Goal: Task Accomplishment & Management: Manage account settings

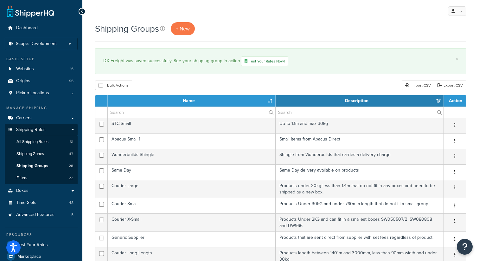
select select "15"
click at [34, 118] on link "Carriers" at bounding box center [41, 118] width 73 height 12
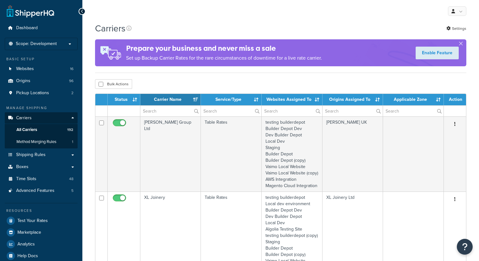
select select "15"
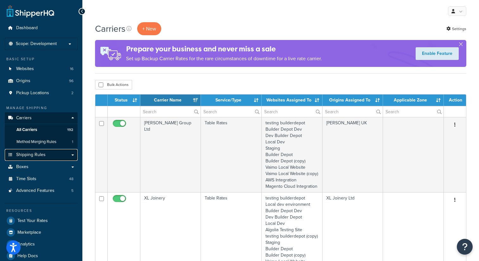
click at [37, 155] on span "Shipping Rules" at bounding box center [30, 154] width 29 height 5
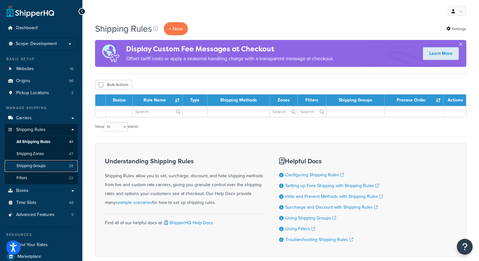
click at [37, 164] on span "Shipping Groups" at bounding box center [30, 165] width 29 height 5
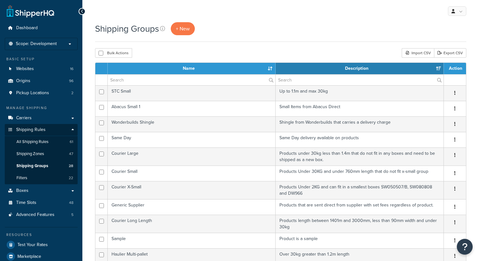
select select "15"
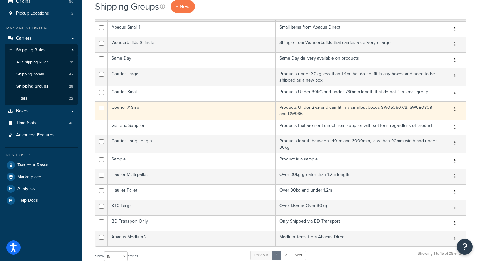
scroll to position [80, 0]
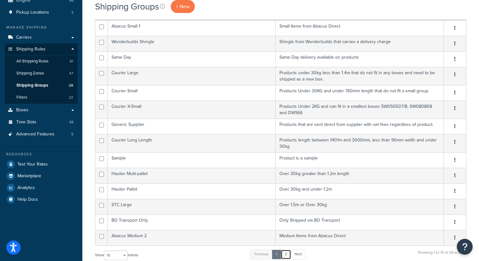
click at [289, 253] on link "2" at bounding box center [286, 254] width 10 height 10
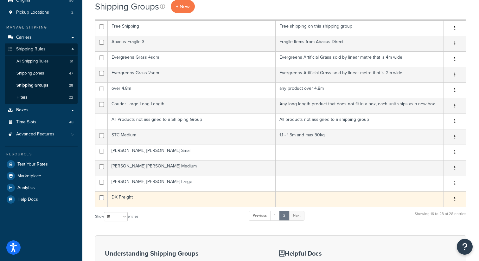
click at [122, 198] on td "DX Freight" at bounding box center [192, 199] width 168 height 16
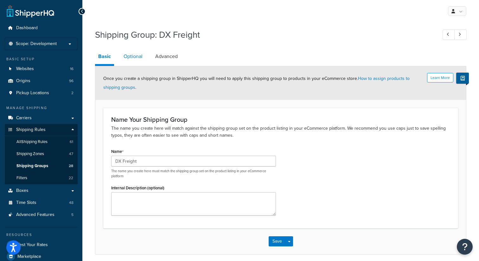
click at [133, 56] on link "Optional" at bounding box center [132, 56] width 25 height 15
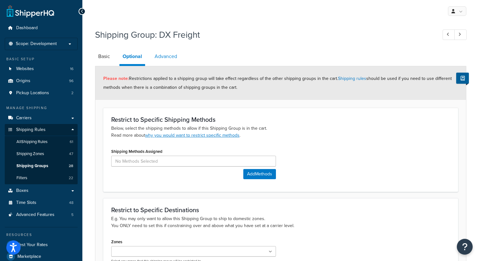
click at [163, 57] on link "Advanced" at bounding box center [165, 56] width 29 height 15
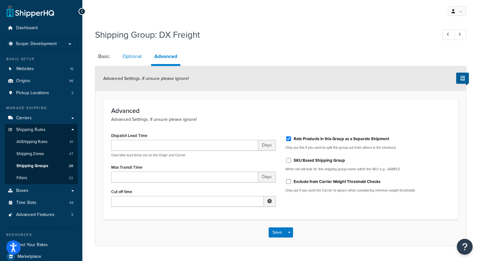
click at [129, 57] on link "Optional" at bounding box center [131, 56] width 25 height 15
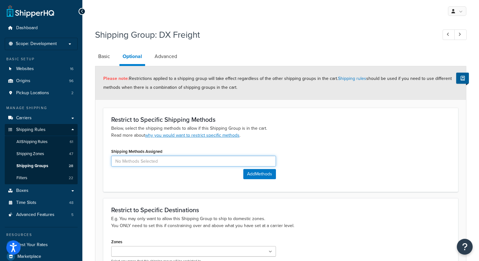
click at [176, 160] on input at bounding box center [193, 161] width 165 height 11
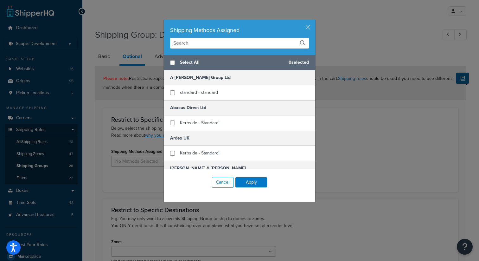
click at [214, 43] on input "text" at bounding box center [239, 43] width 139 height 11
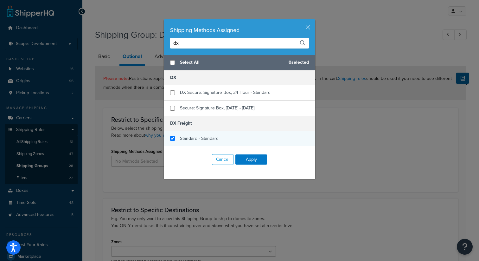
type input "dx"
click at [174, 137] on input "checkbox" at bounding box center [172, 138] width 5 height 5
checkbox input "true"
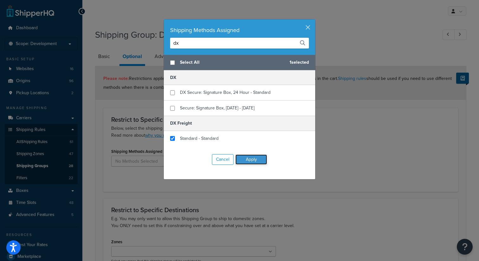
click at [244, 156] on button "Apply" at bounding box center [251, 159] width 32 height 10
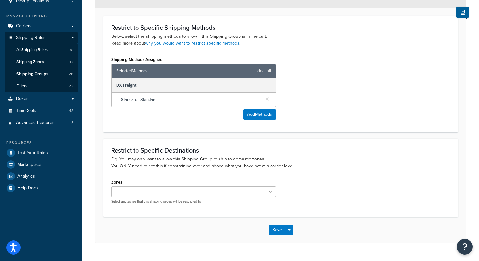
scroll to position [106, 0]
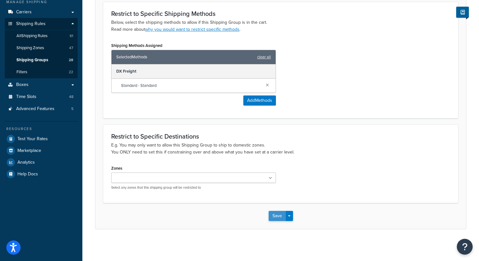
click at [281, 217] on button "Save" at bounding box center [277, 216] width 17 height 10
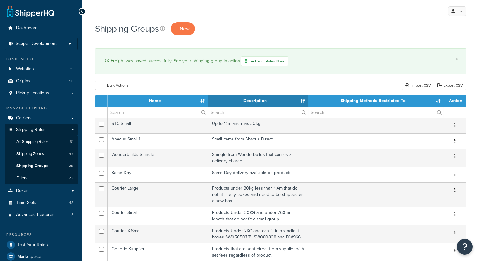
select select "15"
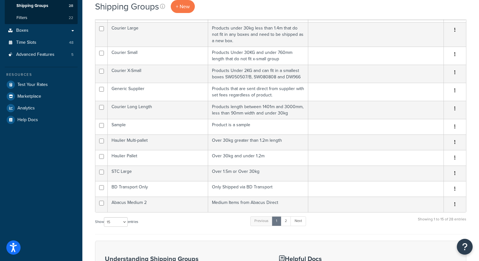
scroll to position [163, 0]
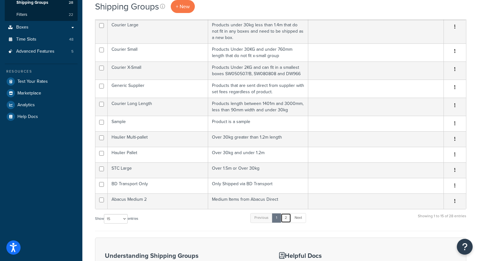
click at [288, 220] on link "2" at bounding box center [286, 218] width 10 height 10
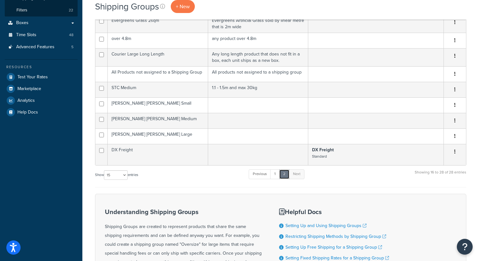
scroll to position [179, 0]
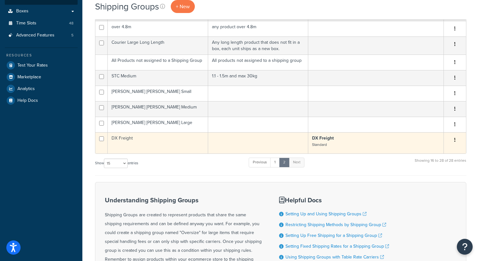
click at [456, 142] on button "button" at bounding box center [454, 140] width 9 height 10
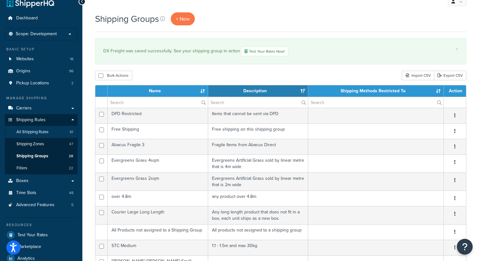
scroll to position [0, 0]
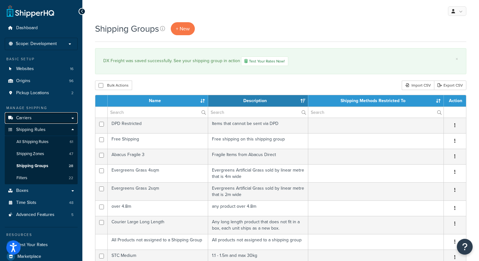
click at [39, 118] on link "Carriers" at bounding box center [41, 118] width 73 height 12
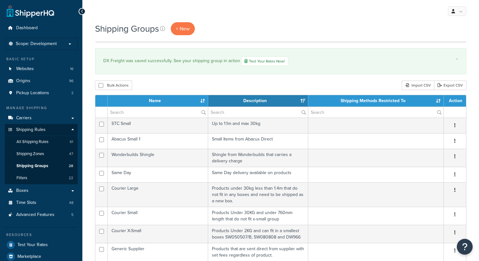
select select "15"
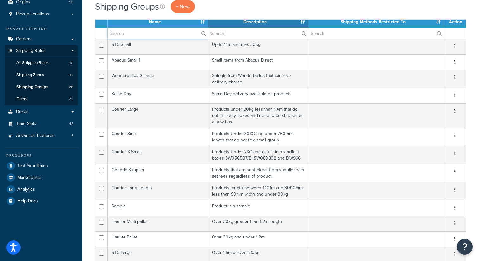
click at [150, 38] on input "text" at bounding box center [158, 33] width 100 height 11
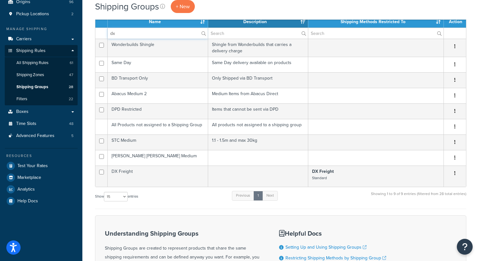
scroll to position [75, 0]
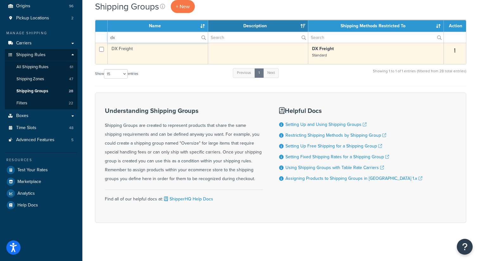
type input "dx"
click at [126, 51] on td "DX Freight" at bounding box center [158, 53] width 100 height 21
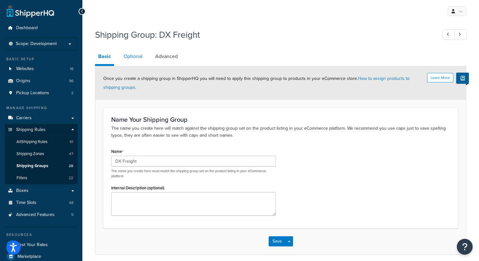
click at [138, 58] on link "Optional" at bounding box center [132, 56] width 25 height 15
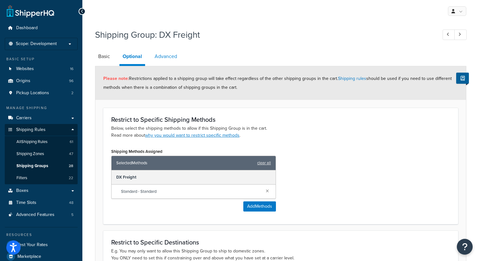
click at [167, 59] on link "Advanced" at bounding box center [165, 56] width 29 height 15
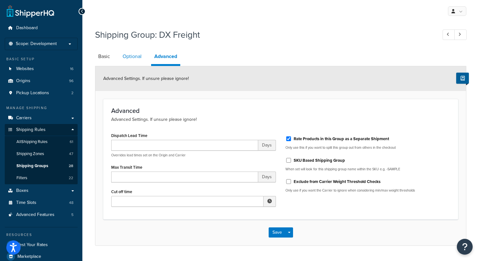
click at [132, 59] on link "Optional" at bounding box center [131, 56] width 25 height 15
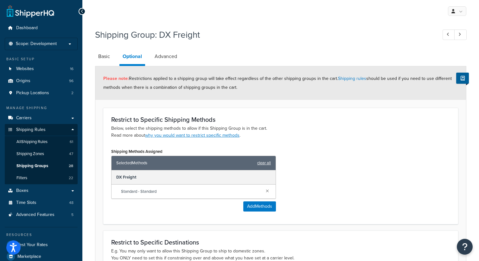
click at [264, 163] on link "clear all" at bounding box center [264, 162] width 14 height 9
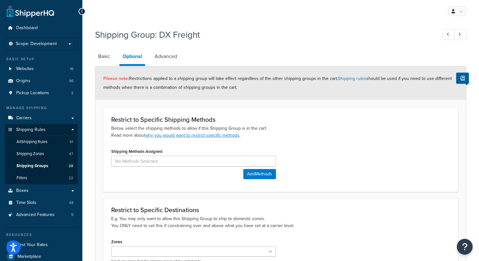
scroll to position [73, 0]
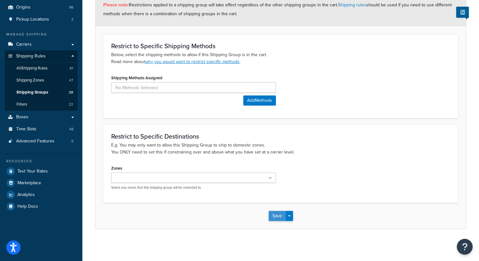
click at [277, 213] on button "Save" at bounding box center [277, 216] width 17 height 10
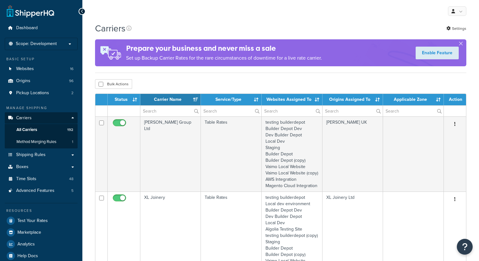
select select "15"
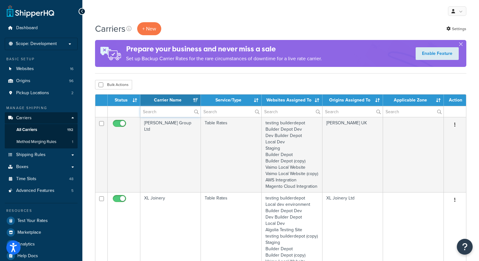
click at [161, 116] on input "text" at bounding box center [170, 111] width 60 height 11
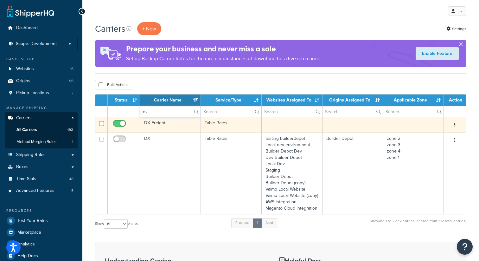
type input "dx"
click at [160, 121] on td "DX Freight" at bounding box center [170, 125] width 61 height 16
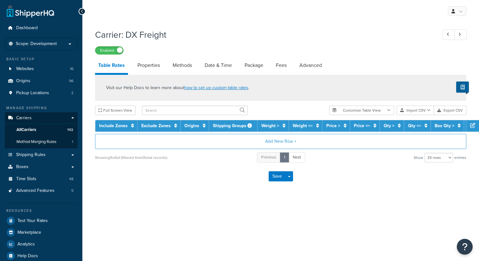
select select "25"
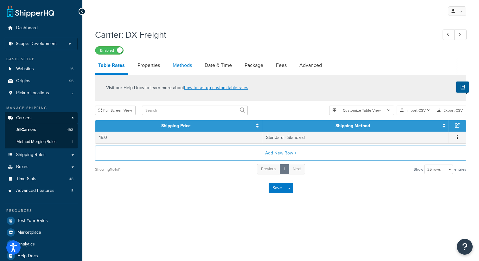
click at [182, 66] on link "Methods" at bounding box center [182, 65] width 26 height 15
select select "25"
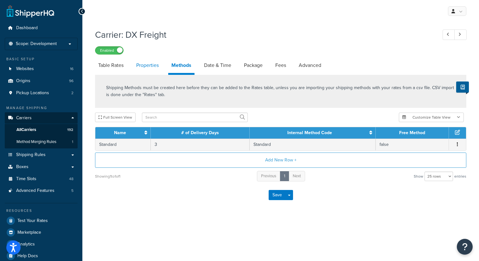
click at [144, 66] on link "Properties" at bounding box center [147, 65] width 29 height 15
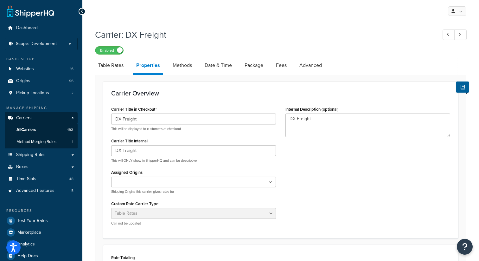
click at [134, 182] on input "Assigned Origins" at bounding box center [141, 182] width 56 height 7
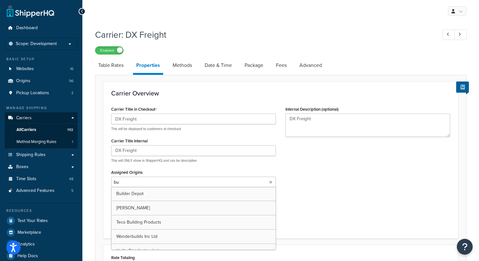
type input "bui"
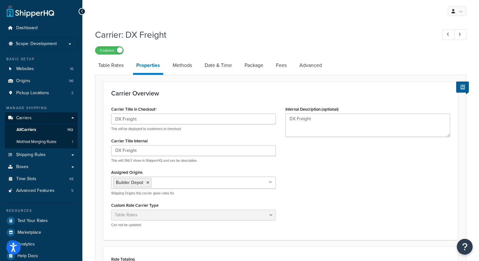
click at [339, 181] on div "Carrier Title in Checkout DX Freight This will be displayed to customers at che…" at bounding box center [280, 168] width 348 height 127
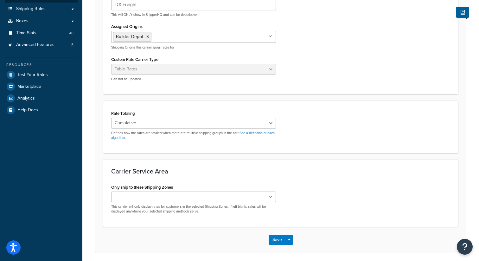
scroll to position [142, 0]
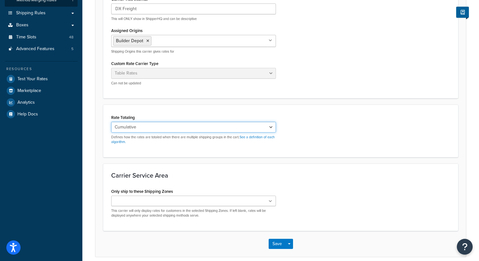
click at [273, 127] on select "Cumulative Highest Per Item Per SKU" at bounding box center [193, 127] width 165 height 11
select select "HIGHEST"
click at [307, 104] on form "Carrier Overview Carrier Title in Checkout DX Freight This will be displayed to…" at bounding box center [280, 98] width 371 height 316
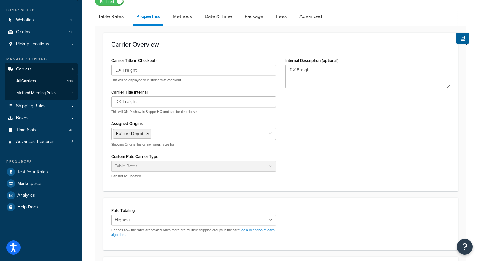
scroll to position [0, 0]
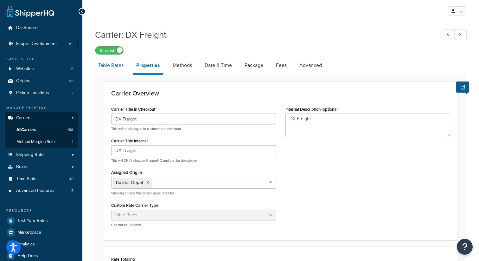
click at [121, 67] on link "Table Rates" at bounding box center [111, 65] width 32 height 15
select select "25"
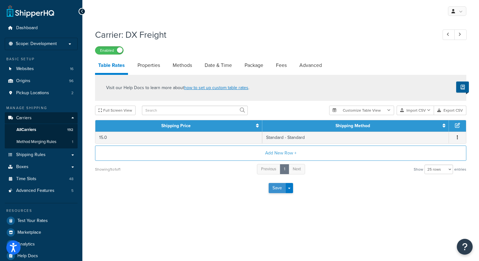
click at [275, 190] on button "Save" at bounding box center [277, 188] width 17 height 10
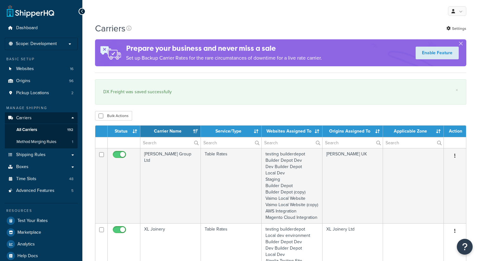
select select "15"
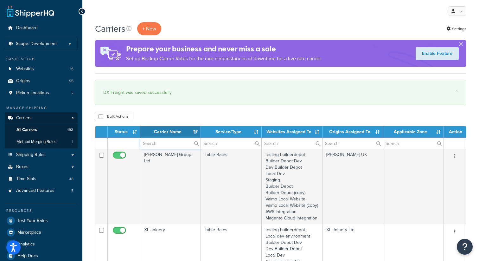
click at [152, 144] on input "text" at bounding box center [170, 143] width 60 height 11
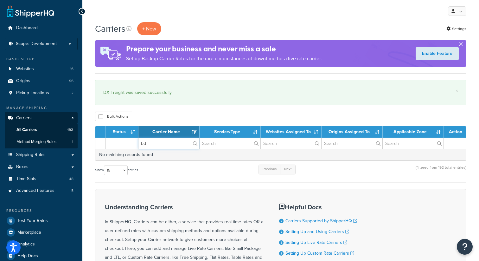
type input "b"
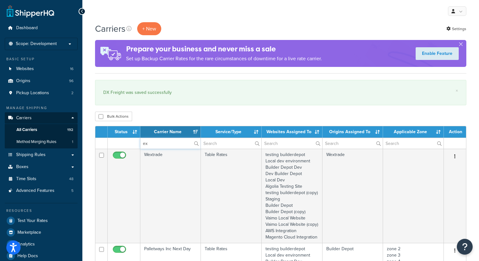
type input "e"
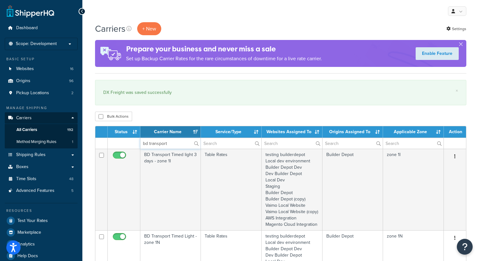
click at [169, 144] on input "bd transport" at bounding box center [170, 143] width 60 height 11
type input "b"
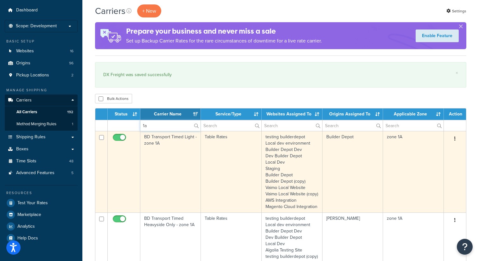
scroll to position [22, 0]
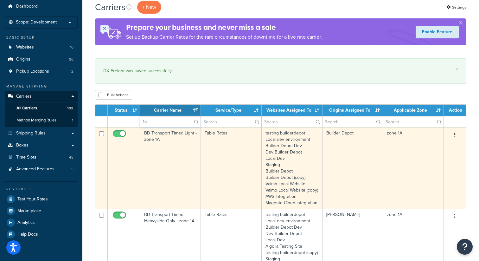
type input "1a"
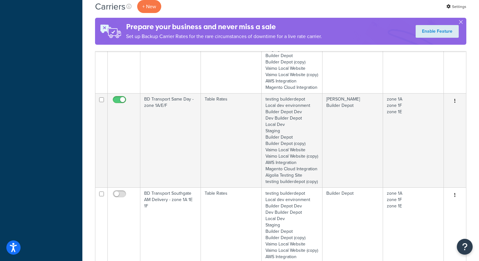
scroll to position [549, 0]
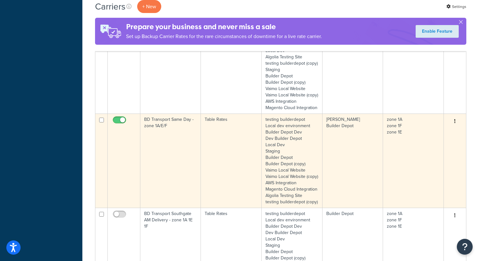
click at [174, 158] on td "BD Transport Same Day - zone 1A/E/F" at bounding box center [170, 160] width 61 height 94
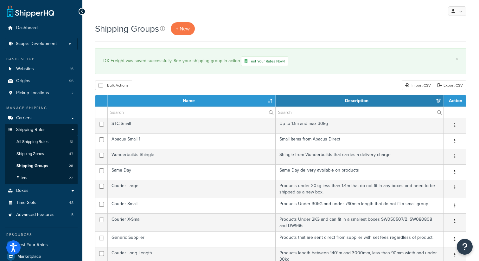
select select "15"
click at [48, 156] on link "Shipping Zones 47" at bounding box center [41, 154] width 73 height 12
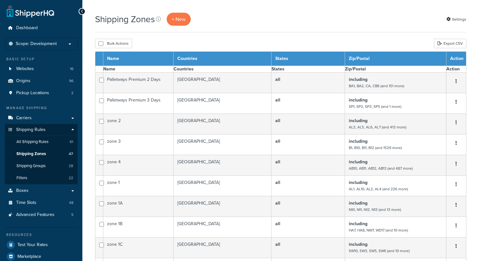
select select "15"
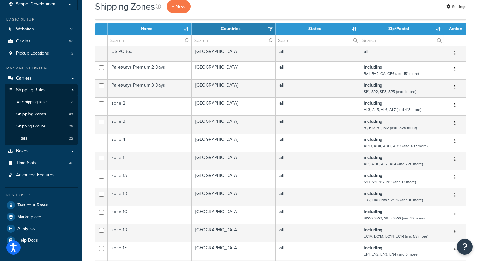
scroll to position [38, 0]
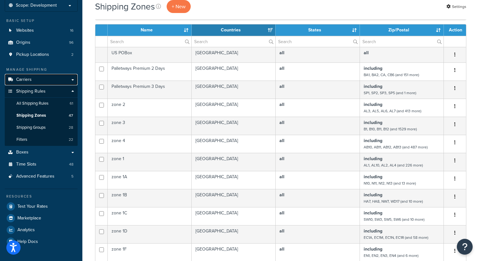
click at [68, 79] on link "Carriers" at bounding box center [41, 80] width 73 height 12
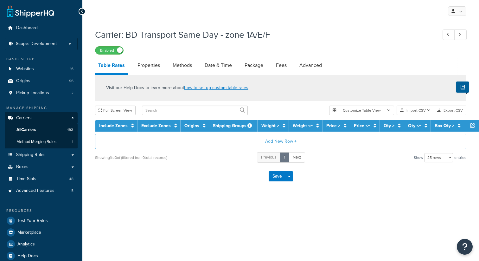
select select "25"
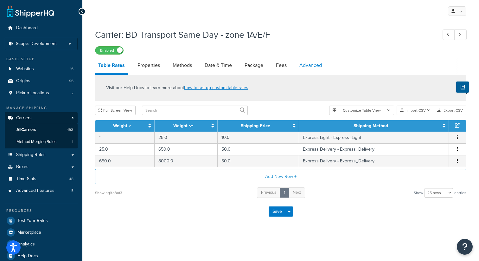
click at [304, 70] on link "Advanced" at bounding box center [310, 65] width 29 height 15
select select "false"
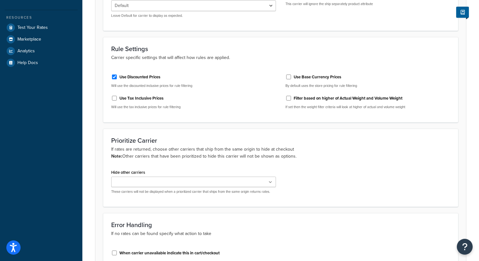
scroll to position [196, 0]
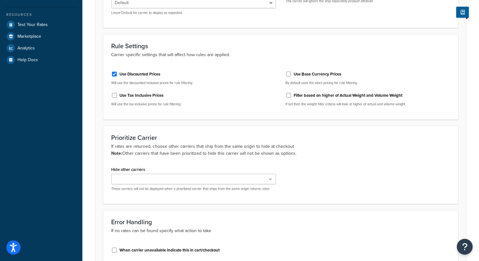
click at [173, 179] on ul at bounding box center [193, 179] width 165 height 10
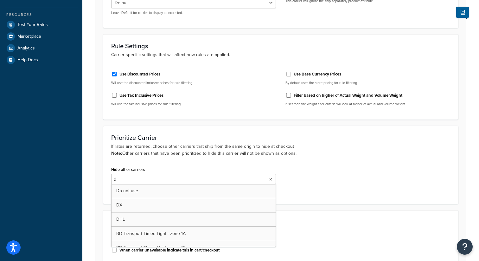
type input "dx"
click at [363, 154] on p "If rates are returned, choose other carriers that ship from the same origin to …" at bounding box center [280, 150] width 339 height 14
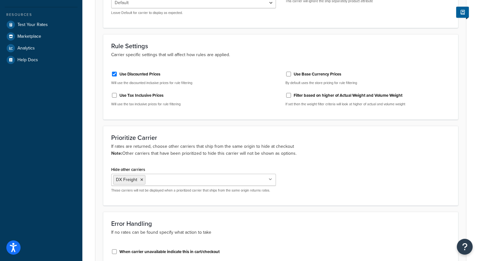
scroll to position [262, 0]
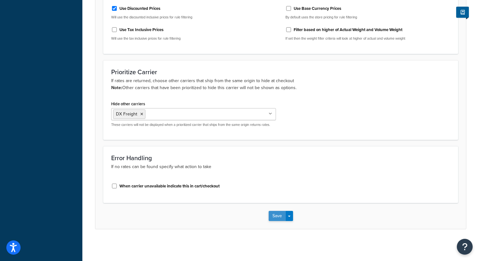
click at [278, 214] on button "Save" at bounding box center [277, 216] width 17 height 10
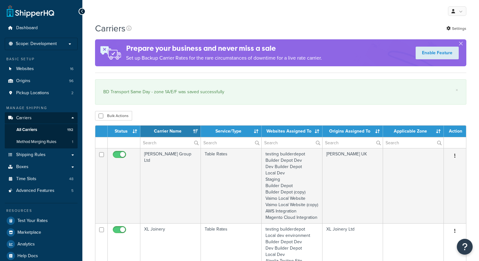
select select "15"
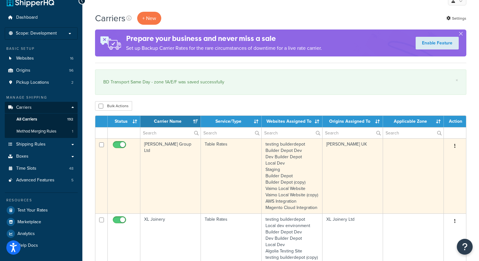
scroll to position [8, 0]
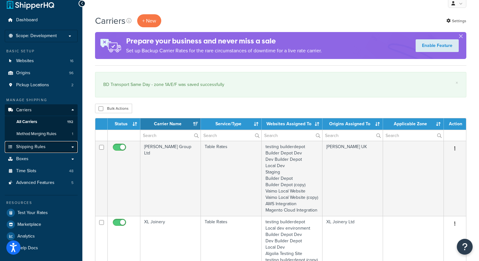
click at [36, 147] on span "Shipping Rules" at bounding box center [30, 146] width 29 height 5
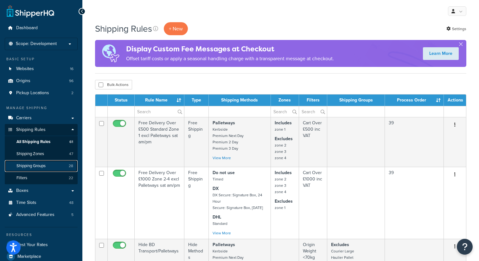
click at [43, 169] on link "Shipping Groups 28" at bounding box center [41, 166] width 73 height 12
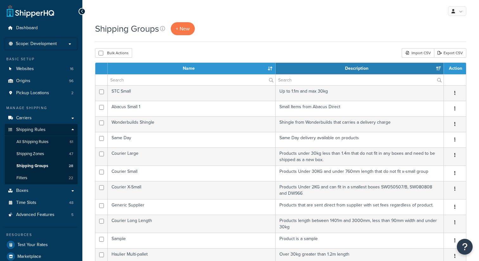
select select "15"
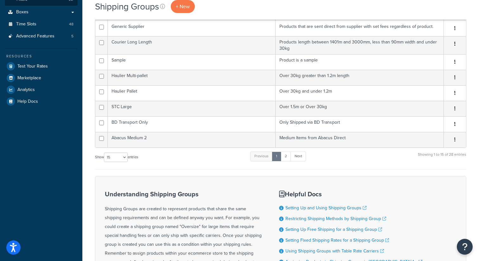
scroll to position [179, 0]
click at [288, 155] on link "2" at bounding box center [286, 156] width 10 height 10
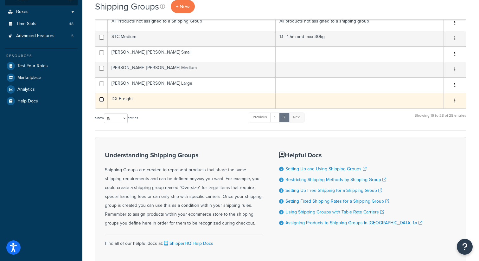
click at [102, 99] on input "checkbox" at bounding box center [101, 99] width 5 height 5
checkbox input "true"
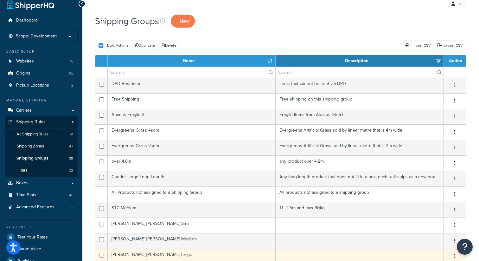
scroll to position [0, 0]
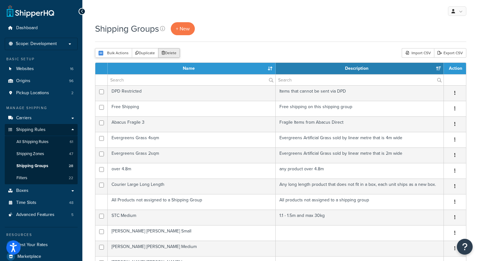
click at [172, 54] on button "Delete" at bounding box center [169, 53] width 22 height 10
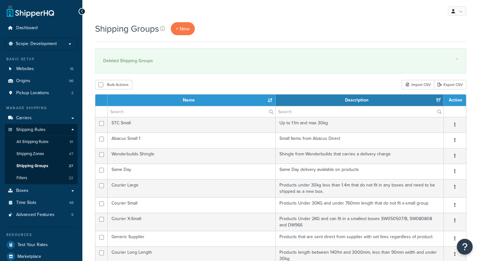
select select "15"
click at [30, 117] on span "Carriers" at bounding box center [24, 117] width 16 height 5
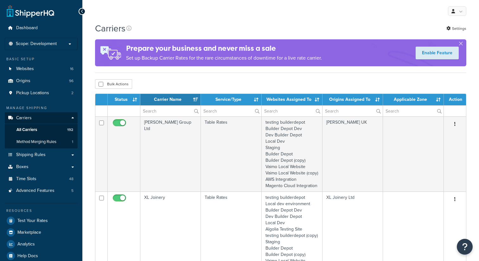
select select "15"
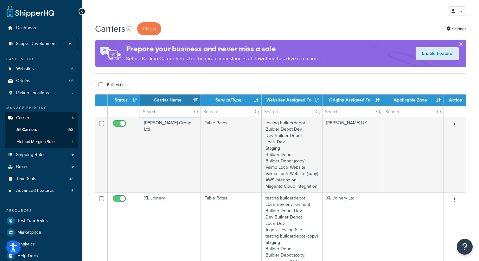
click at [151, 111] on input "text" at bounding box center [170, 111] width 60 height 11
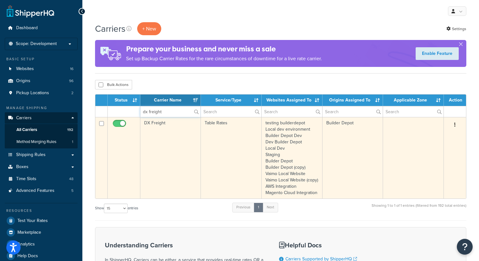
type input "dx freight"
click at [455, 125] on icon "button" at bounding box center [454, 124] width 1 height 4
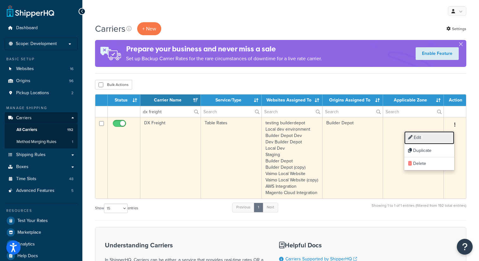
click at [421, 141] on link "Edit" at bounding box center [429, 137] width 50 height 13
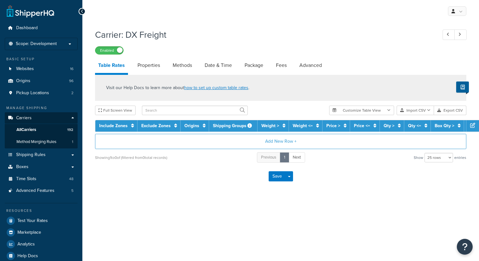
select select "25"
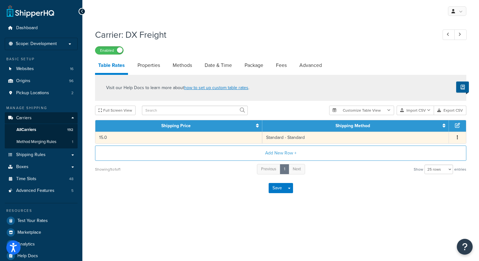
click at [457, 139] on icon "button" at bounding box center [457, 137] width 1 height 4
click at [421, 127] on div "Edit" at bounding box center [425, 125] width 45 height 13
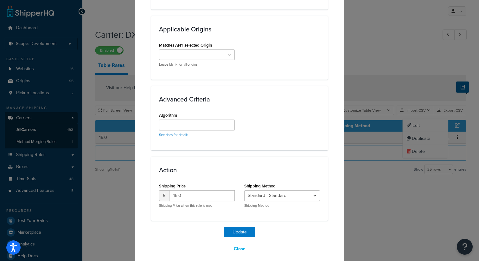
scroll to position [470, 0]
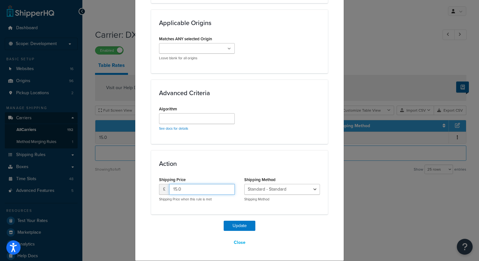
click at [178, 191] on input "15.0" at bounding box center [202, 189] width 66 height 11
type input "20"
click at [226, 223] on button "Update" at bounding box center [240, 225] width 32 height 10
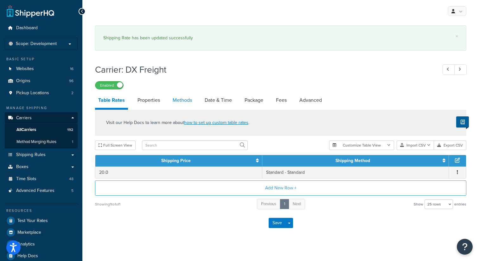
click at [186, 102] on link "Methods" at bounding box center [182, 100] width 26 height 15
select select "25"
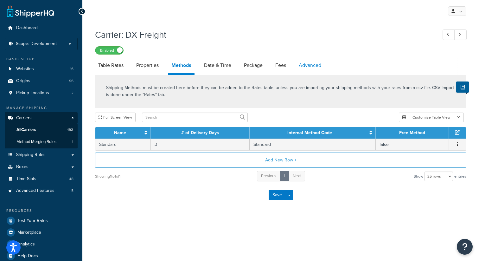
click at [310, 67] on link "Advanced" at bounding box center [310, 65] width 29 height 15
select select "false"
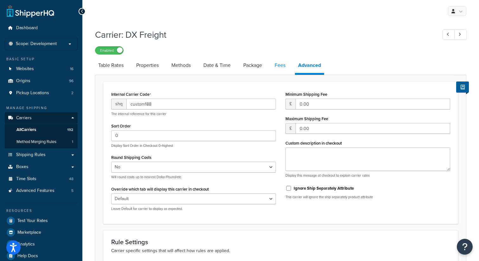
click at [281, 66] on link "Fees" at bounding box center [279, 65] width 17 height 15
select select "AFTER"
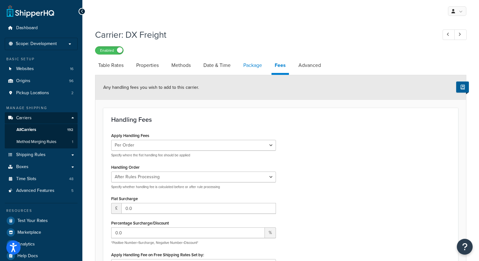
click at [254, 63] on link "Package" at bounding box center [252, 65] width 25 height 15
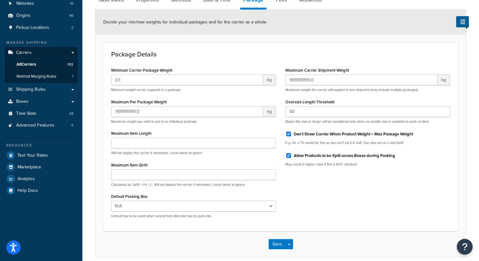
scroll to position [66, 0]
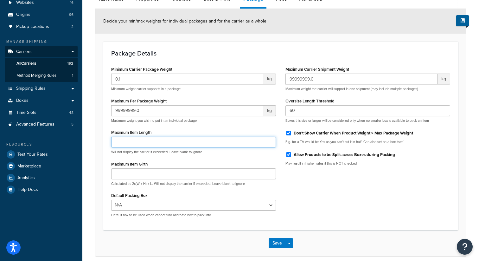
click at [174, 141] on input "Maximum Item Length" at bounding box center [193, 142] width 165 height 11
type input "3000"
click at [363, 192] on div "Minimum Carrier Package Weight 0.1 kg Minimum weight carrier supports in a pack…" at bounding box center [280, 143] width 348 height 157
click at [289, 155] on input "Allow Products to be Split across Boxes during Packing" at bounding box center [288, 154] width 6 height 5
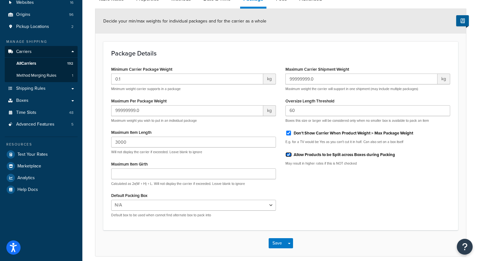
checkbox input "true"
click at [299, 77] on input "99999999.0" at bounding box center [361, 78] width 152 height 11
type input "120"
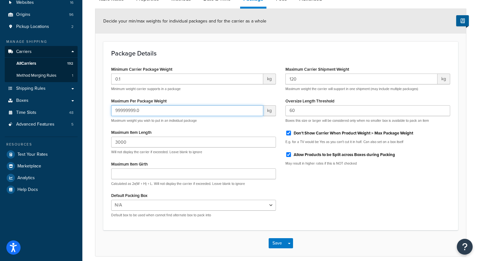
click at [143, 112] on input "99999999.0" at bounding box center [187, 110] width 152 height 11
type input "30"
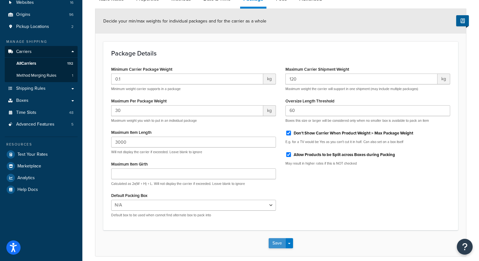
click at [279, 241] on button "Save" at bounding box center [277, 243] width 17 height 10
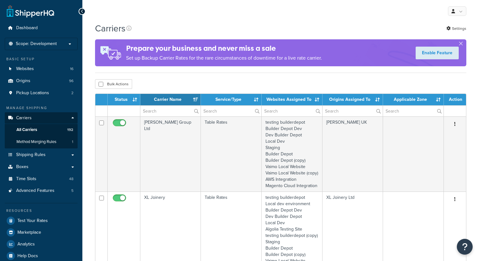
select select "15"
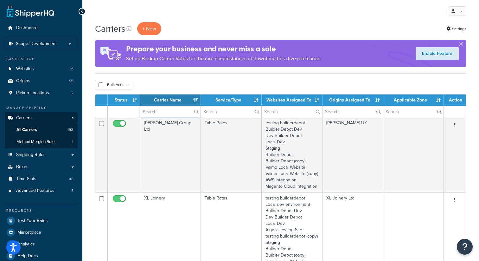
click at [151, 113] on input "text" at bounding box center [170, 111] width 60 height 11
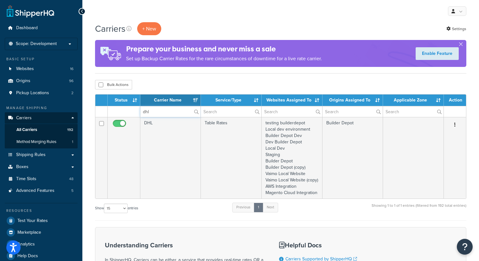
type input "dhl"
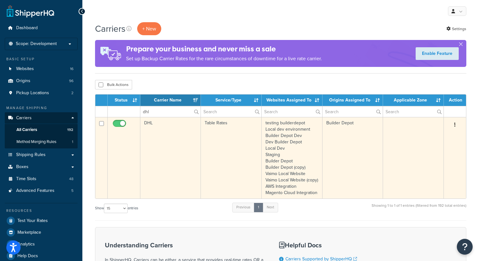
click at [215, 138] on td "Table Rates" at bounding box center [231, 157] width 61 height 81
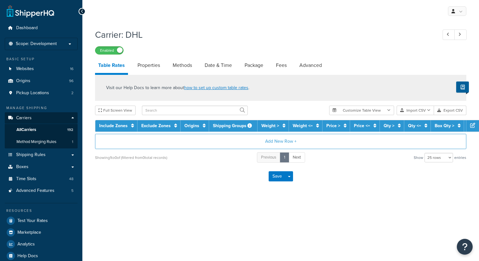
select select "25"
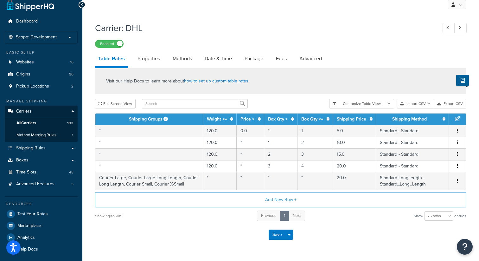
scroll to position [9, 0]
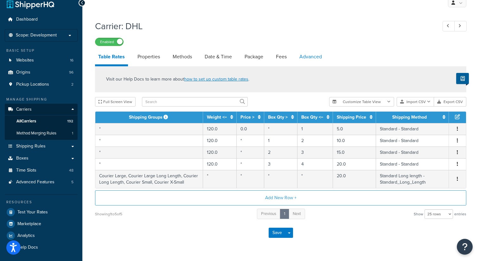
click at [305, 57] on link "Advanced" at bounding box center [310, 56] width 29 height 15
select select "false"
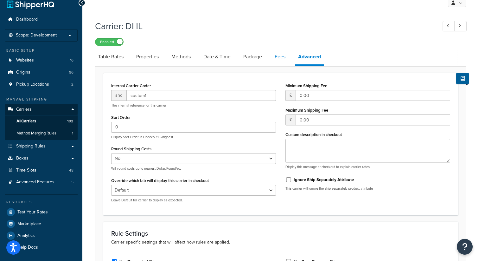
click at [282, 59] on link "Fees" at bounding box center [279, 56] width 17 height 15
select select "AFTER"
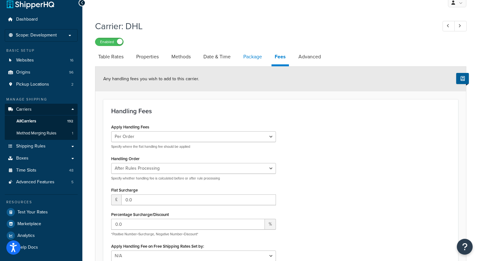
click at [259, 59] on link "Package" at bounding box center [252, 56] width 25 height 15
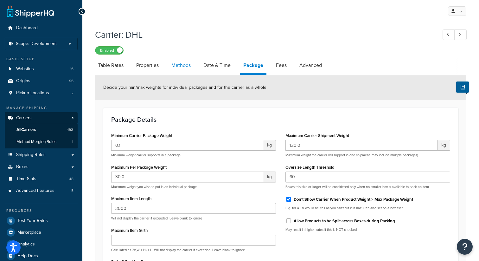
click at [181, 63] on link "Methods" at bounding box center [181, 65] width 26 height 15
select select "25"
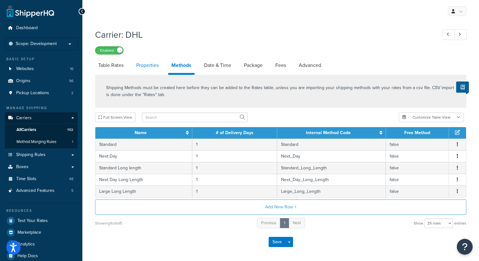
click at [146, 66] on link "Properties" at bounding box center [147, 65] width 29 height 15
select select "HIGHEST"
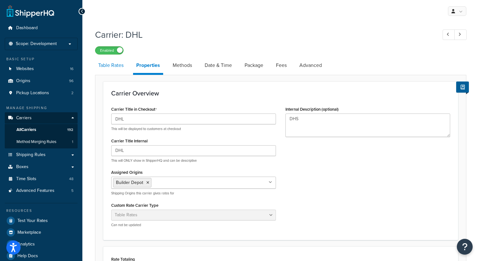
click at [110, 67] on link "Table Rates" at bounding box center [111, 65] width 32 height 15
select select "25"
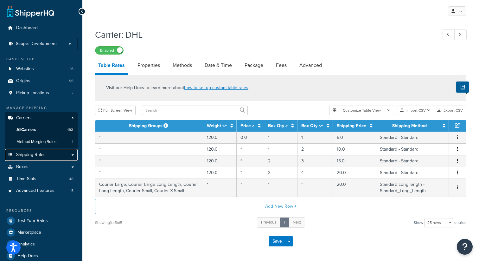
click at [34, 155] on span "Shipping Rules" at bounding box center [30, 154] width 29 height 5
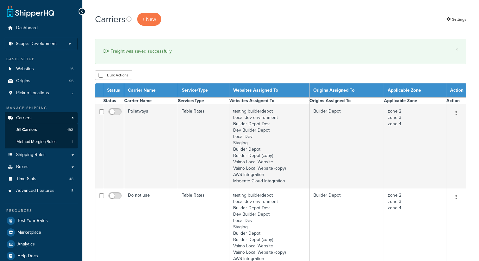
select select "15"
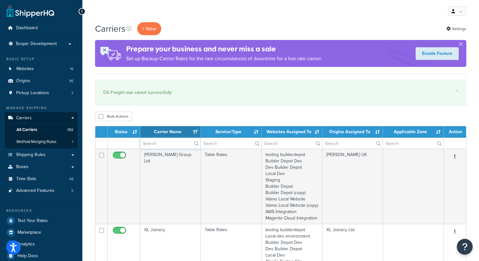
click at [156, 143] on input "text" at bounding box center [170, 143] width 60 height 11
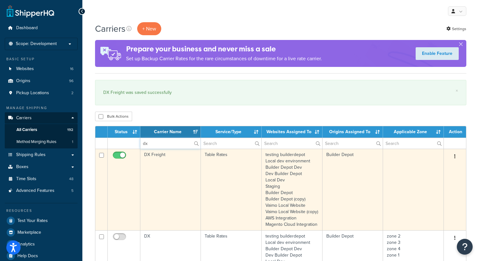
type input "dx"
click at [240, 160] on td "Table Rates" at bounding box center [231, 189] width 61 height 81
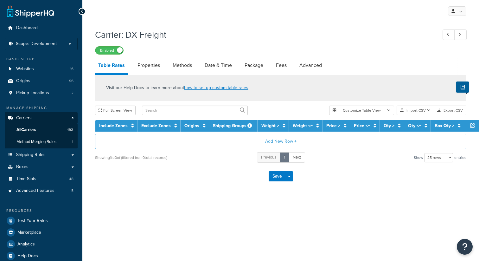
select select "25"
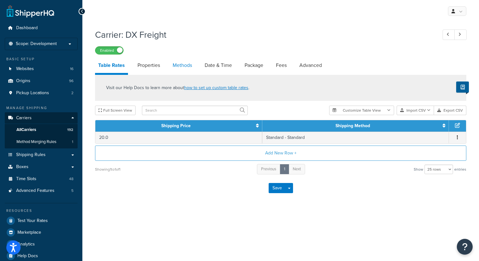
click at [189, 66] on link "Methods" at bounding box center [182, 65] width 26 height 15
select select "25"
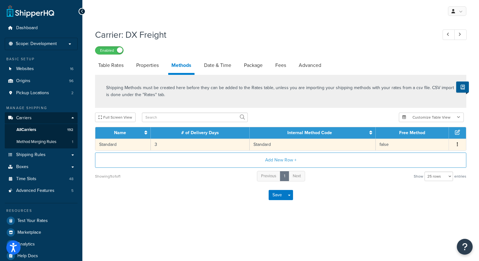
click at [455, 145] on button "button" at bounding box center [457, 144] width 5 height 7
click at [418, 140] on div "Edit" at bounding box center [425, 138] width 45 height 13
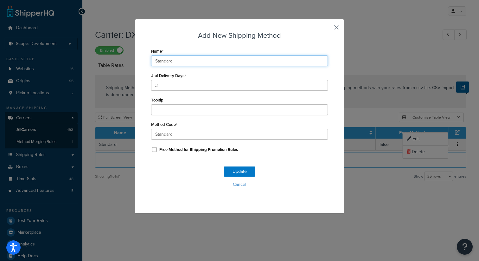
click at [172, 61] on input "Standard" at bounding box center [239, 60] width 177 height 11
type input "Long Length"
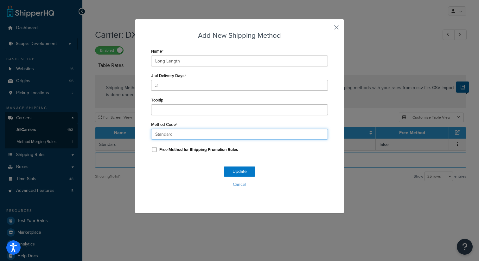
click at [165, 135] on input "Standard" at bounding box center [239, 134] width 177 height 11
type input "long_length"
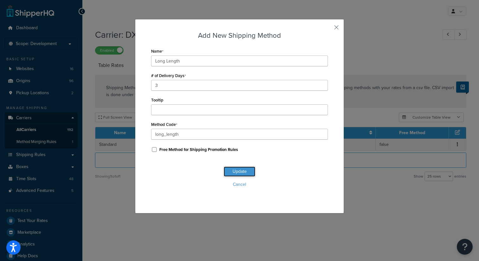
click at [245, 172] on button "Update" at bounding box center [240, 171] width 32 height 10
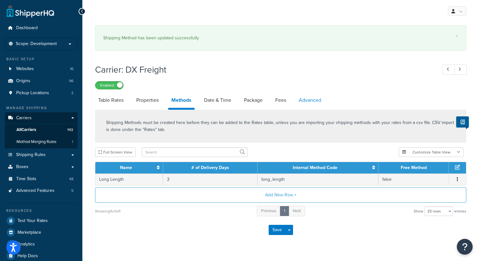
click at [306, 101] on link "Advanced" at bounding box center [310, 100] width 29 height 15
select select "false"
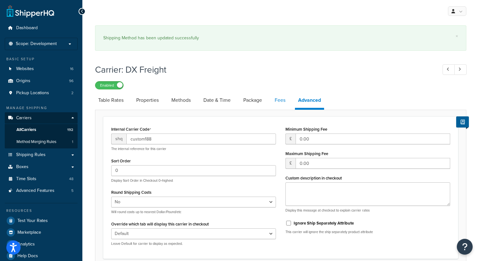
click at [278, 104] on link "Fees" at bounding box center [279, 100] width 17 height 15
select select "AFTER"
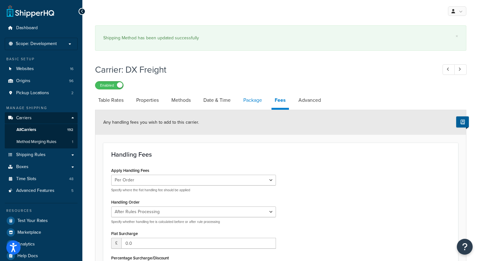
click at [252, 102] on link "Package" at bounding box center [252, 100] width 25 height 15
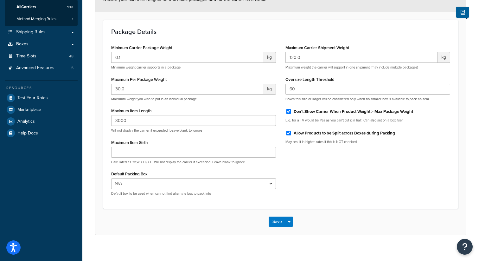
scroll to position [129, 0]
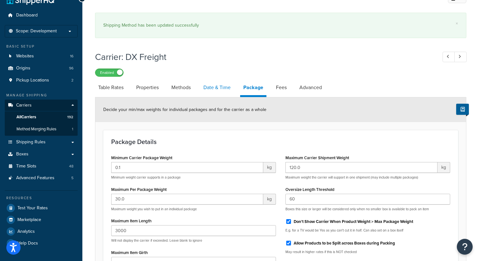
click at [215, 86] on link "Date & Time" at bounding box center [217, 87] width 34 height 15
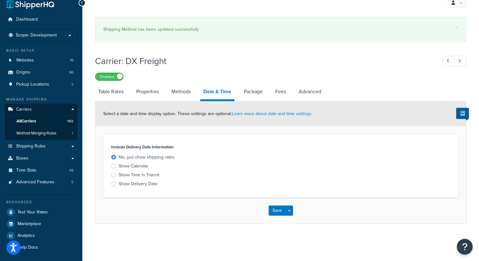
scroll to position [9, 0]
click at [185, 92] on link "Methods" at bounding box center [181, 91] width 26 height 15
select select "25"
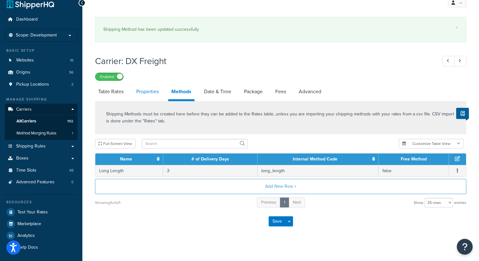
click at [149, 89] on link "Properties" at bounding box center [147, 91] width 29 height 15
select select "HIGHEST"
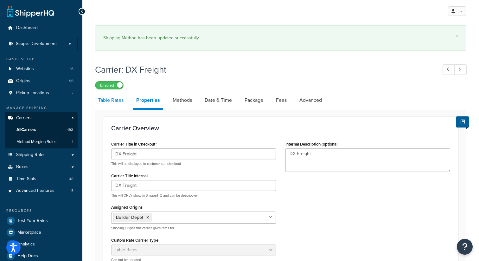
click at [110, 104] on link "Table Rates" at bounding box center [111, 100] width 32 height 15
select select "25"
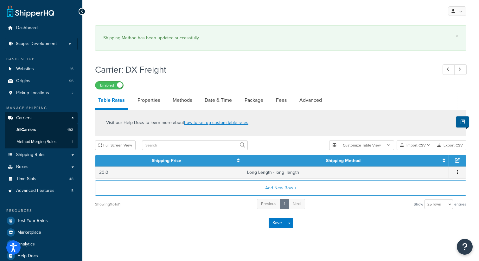
scroll to position [9, 0]
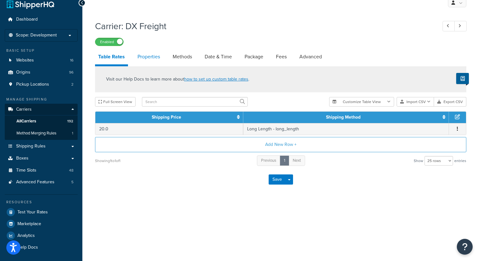
click at [151, 58] on link "Properties" at bounding box center [148, 56] width 29 height 15
select select "HIGHEST"
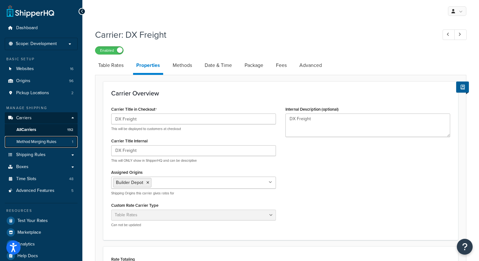
click at [32, 144] on span "Method Merging Rules" at bounding box center [36, 141] width 40 height 5
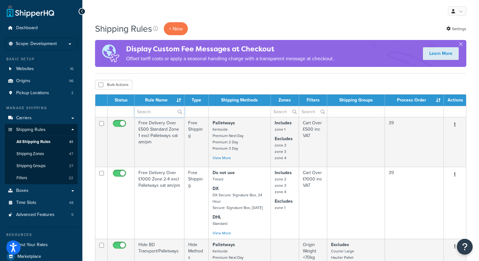
click at [156, 114] on input "text" at bounding box center [159, 111] width 49 height 11
type input "long"
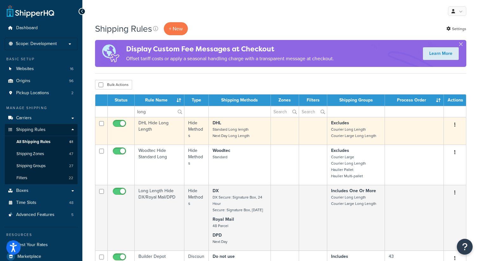
click at [456, 124] on button "button" at bounding box center [454, 125] width 9 height 10
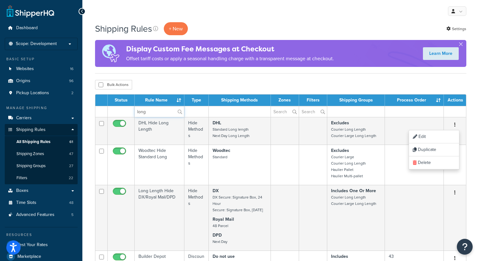
click at [149, 110] on input "long" at bounding box center [159, 111] width 49 height 11
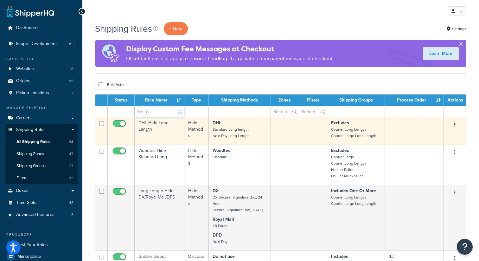
click at [101, 124] on input "checkbox" at bounding box center [101, 123] width 5 height 5
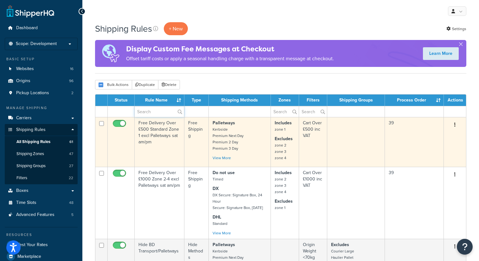
click at [103, 123] on input "checkbox" at bounding box center [101, 123] width 5 height 5
click at [100, 123] on input "checkbox" at bounding box center [101, 123] width 5 height 5
checkbox input "false"
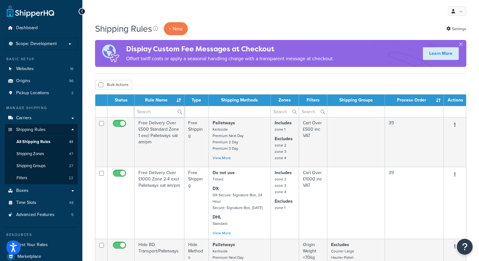
click at [143, 116] on input "text" at bounding box center [159, 111] width 49 height 11
type input "long"
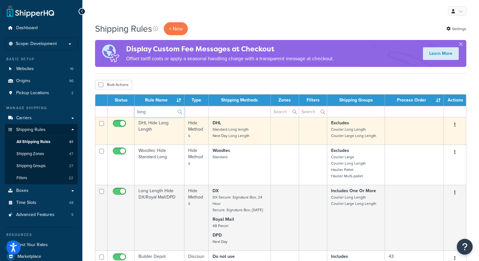
click at [102, 124] on input "checkbox" at bounding box center [101, 123] width 5 height 5
checkbox input "true"
click at [455, 126] on button "button" at bounding box center [454, 125] width 9 height 10
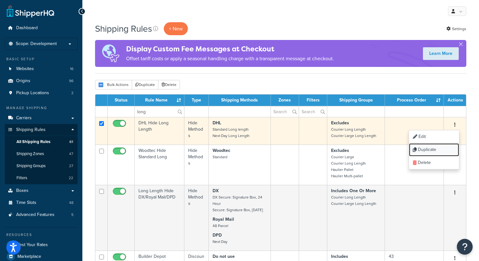
click at [431, 148] on link "Duplicate" at bounding box center [434, 149] width 50 height 13
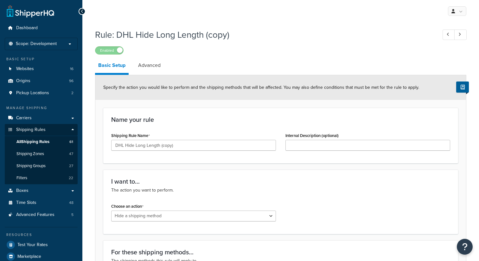
select select "HIDE"
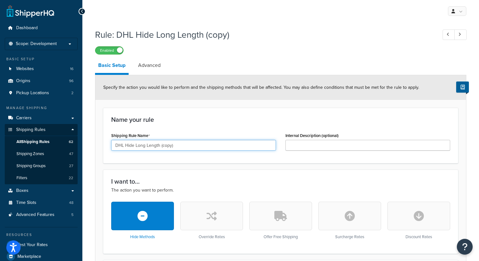
click at [123, 147] on input "DHL Hide Long Length (copy)" at bounding box center [193, 145] width 165 height 11
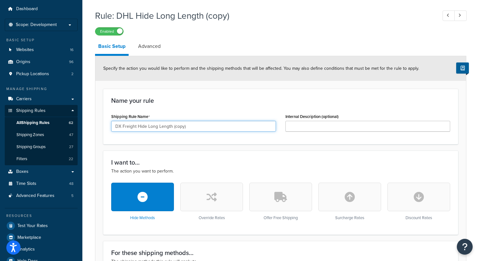
scroll to position [19, 0]
click at [192, 127] on input "DX Freight Hide Long Length (copy)" at bounding box center [193, 125] width 165 height 11
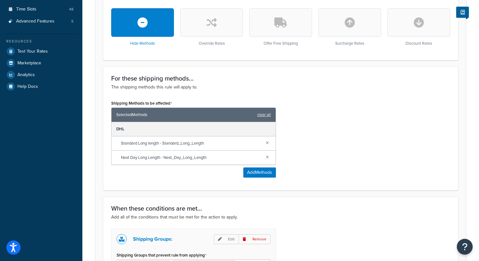
scroll to position [201, 0]
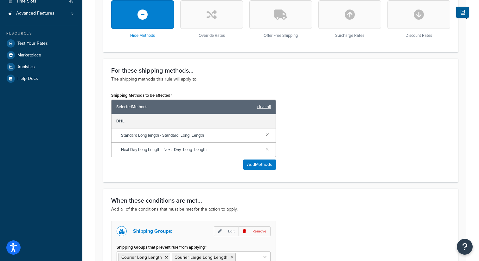
type input "DX Freight Hide Long Length"
click at [267, 107] on link "clear all" at bounding box center [264, 106] width 14 height 9
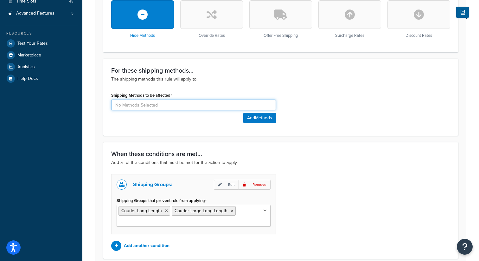
click at [227, 106] on input at bounding box center [193, 104] width 165 height 11
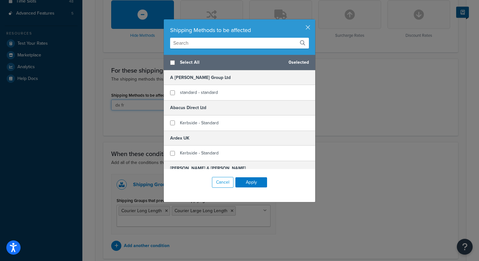
type input "dx fr"
click at [195, 40] on input "text" at bounding box center [239, 43] width 139 height 11
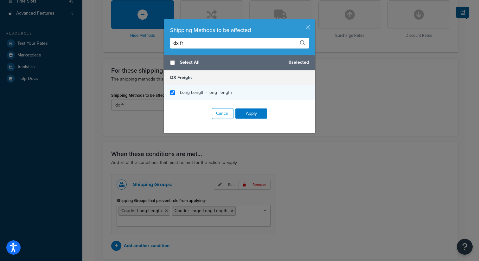
type input "dx fr"
click at [171, 93] on input "checkbox" at bounding box center [172, 92] width 5 height 5
checkbox input "true"
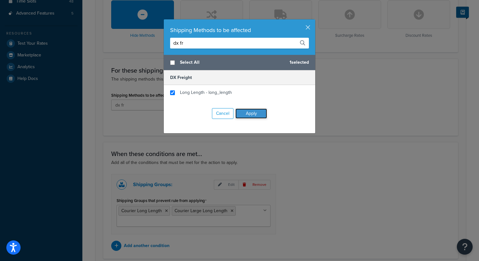
click at [253, 114] on button "Apply" at bounding box center [251, 113] width 32 height 10
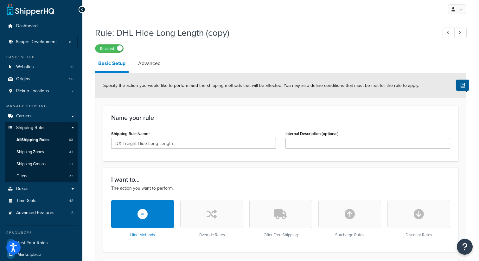
scroll to position [0, 0]
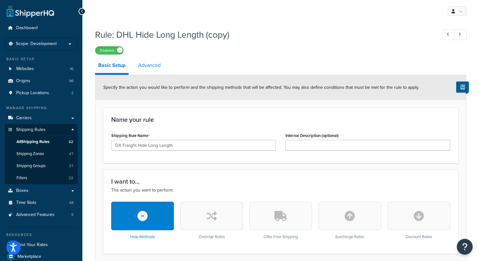
click at [154, 71] on link "Advanced" at bounding box center [149, 65] width 29 height 15
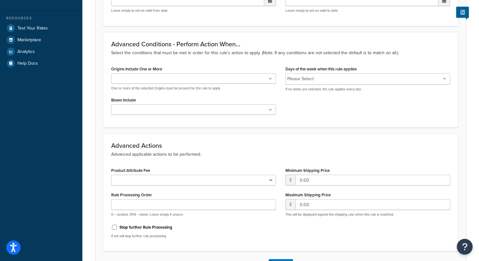
scroll to position [214, 0]
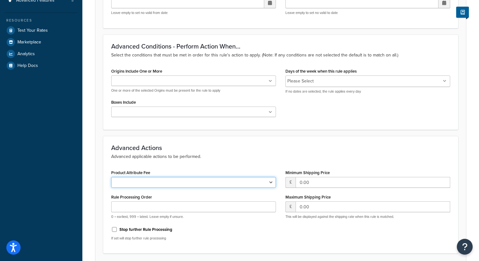
click at [271, 182] on select "Shipping Price Handling Fee" at bounding box center [193, 182] width 165 height 11
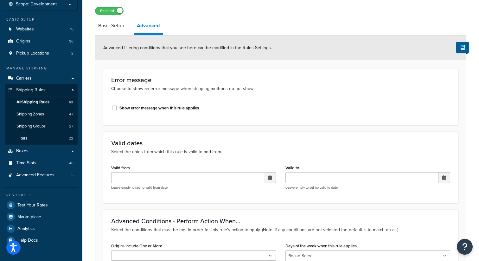
scroll to position [265, 0]
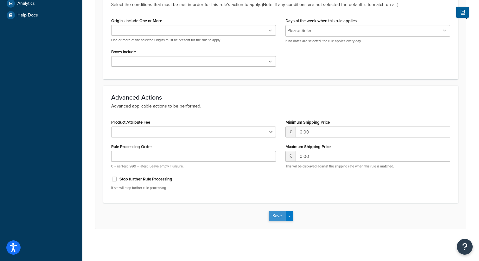
click at [276, 215] on button "Save" at bounding box center [277, 216] width 17 height 10
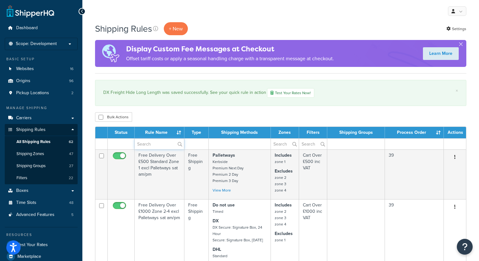
click at [156, 143] on input "text" at bounding box center [159, 143] width 49 height 11
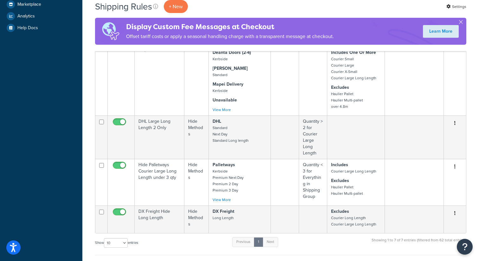
scroll to position [252, 0]
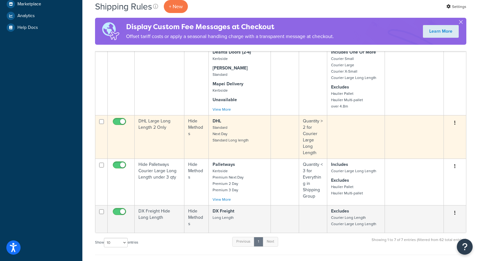
type input "long"
click at [453, 121] on button "button" at bounding box center [454, 123] width 9 height 10
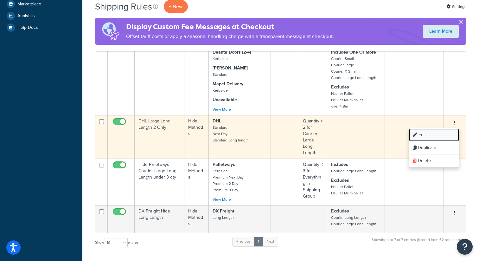
click at [426, 134] on link "Edit" at bounding box center [434, 134] width 50 height 13
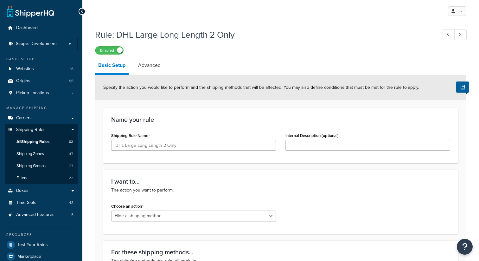
select select "HIDE"
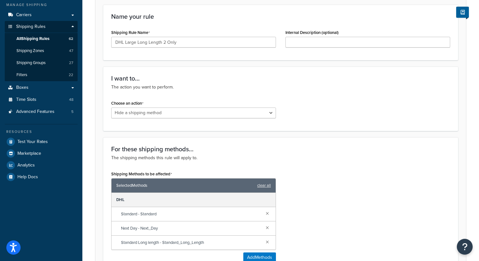
scroll to position [102, 0]
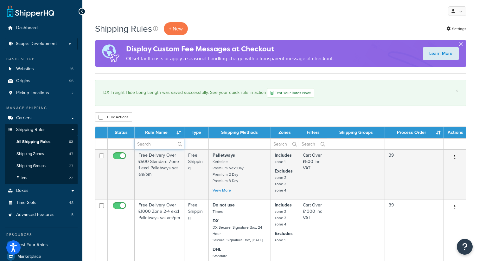
click at [166, 140] on input "text" at bounding box center [159, 143] width 49 height 11
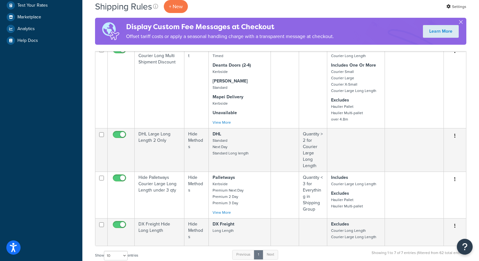
scroll to position [238, 0]
type input "long"
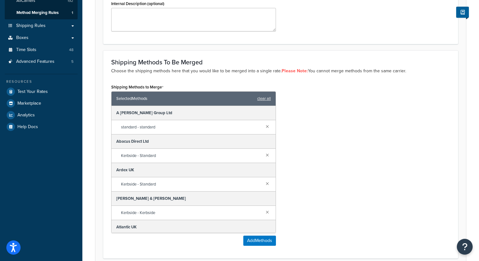
scroll to position [170, 0]
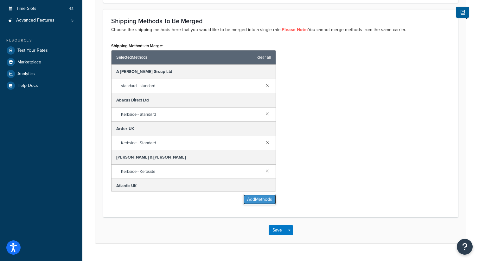
click at [261, 202] on button "Add Methods" at bounding box center [259, 199] width 33 height 10
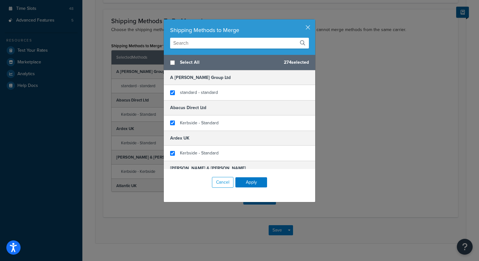
click at [203, 48] on input "text" at bounding box center [239, 43] width 139 height 11
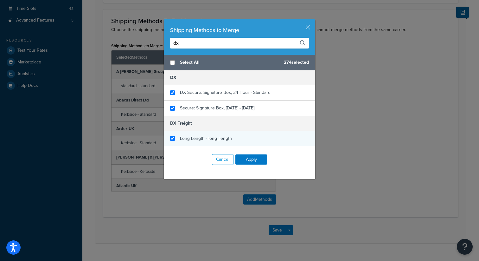
type input "dx"
click at [172, 141] on input "checkbox" at bounding box center [172, 138] width 5 height 5
checkbox input "true"
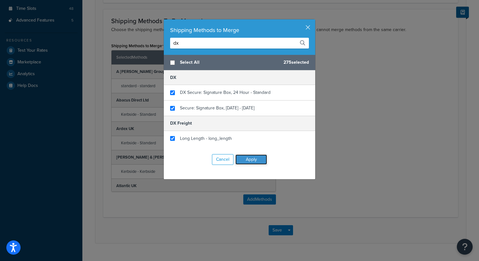
click at [248, 155] on button "Apply" at bounding box center [251, 159] width 32 height 10
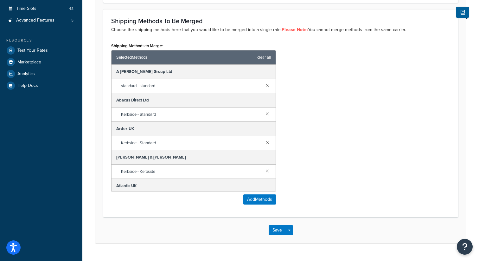
click at [277, 224] on div "Save Save Dropdown Save and Edit Save and Duplicate Save and Create New" at bounding box center [280, 230] width 371 height 26
click at [277, 227] on button "Save" at bounding box center [277, 230] width 17 height 10
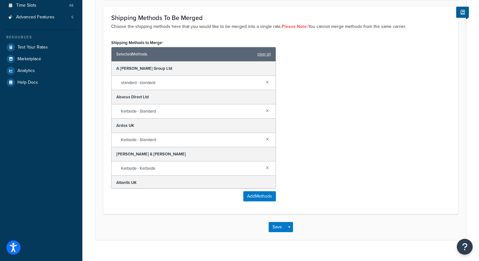
scroll to position [185, 0]
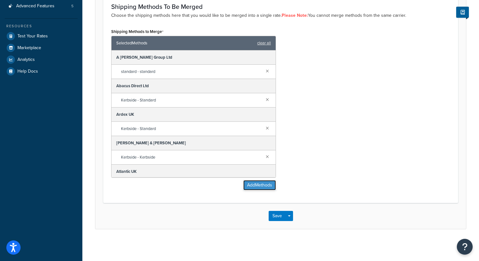
click at [271, 182] on button "Add Methods" at bounding box center [259, 185] width 33 height 10
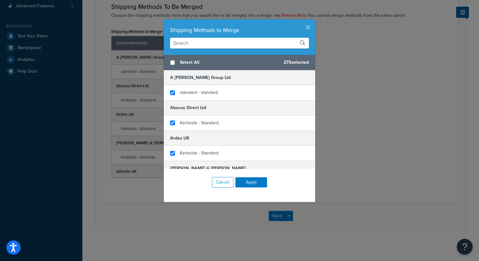
click at [220, 43] on input "text" at bounding box center [239, 43] width 139 height 11
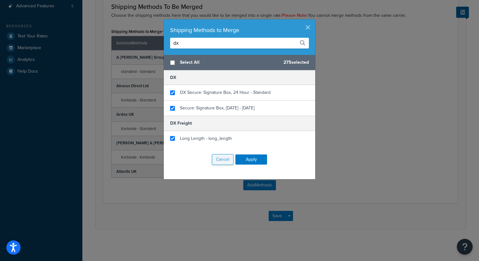
type input "dx"
click at [222, 155] on button "Cancel" at bounding box center [223, 159] width 22 height 11
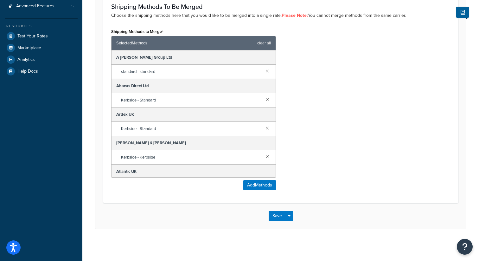
scroll to position [0, 0]
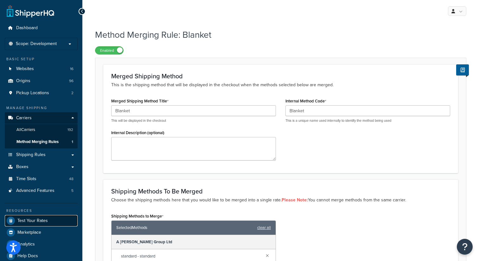
click at [35, 220] on span "Test Your Rates" at bounding box center [32, 220] width 30 height 5
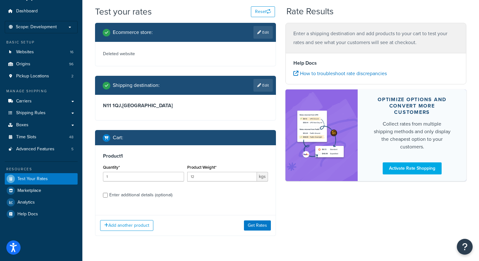
scroll to position [33, 0]
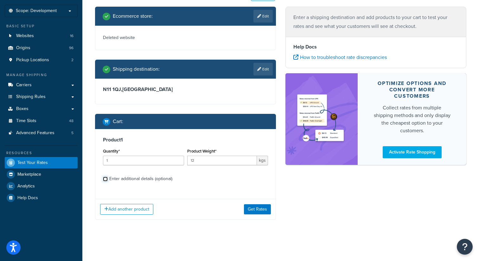
click at [104, 179] on input "Enter additional details (optional)" at bounding box center [105, 178] width 5 height 5
checkbox input "true"
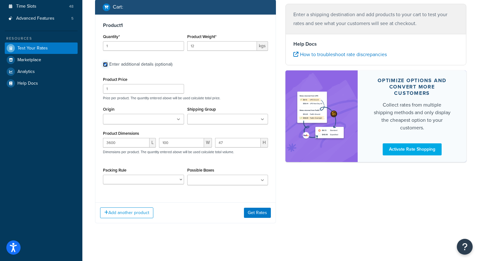
scroll to position [150, 0]
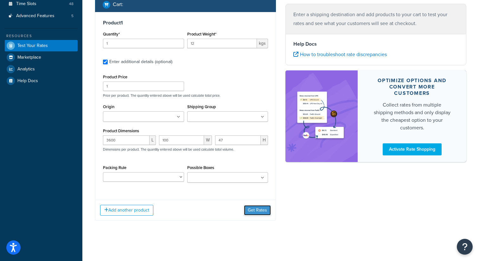
click at [259, 214] on button "Get Rates" at bounding box center [257, 210] width 27 height 10
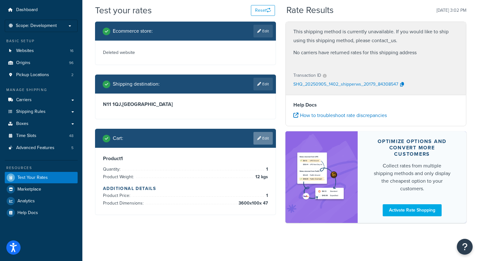
scroll to position [18, 0]
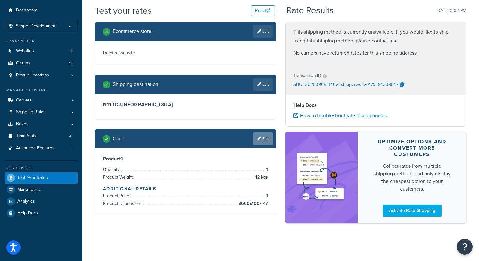
click at [260, 135] on link "Edit" at bounding box center [262, 138] width 19 height 13
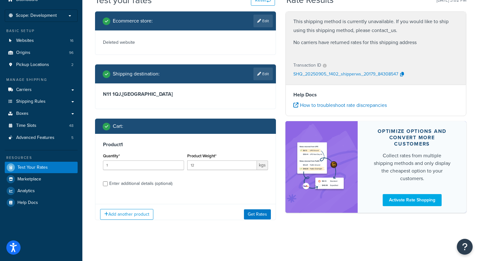
scroll to position [33, 0]
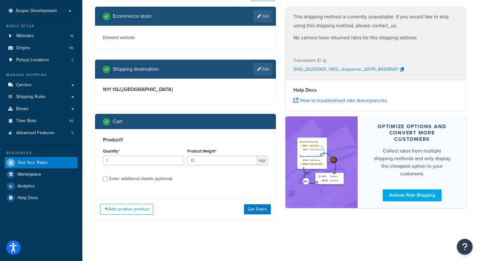
click at [113, 177] on div "Enter additional details (optional)" at bounding box center [140, 178] width 63 height 9
click at [108, 177] on input "Enter additional details (optional)" at bounding box center [105, 178] width 5 height 5
checkbox input "true"
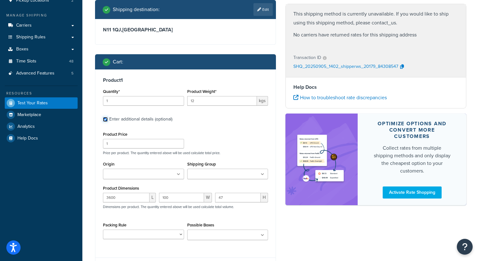
scroll to position [151, 0]
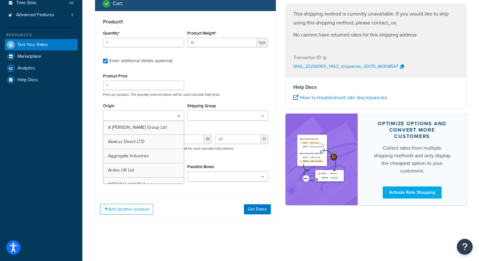
click at [156, 117] on ul at bounding box center [143, 115] width 81 height 10
type input "bui"
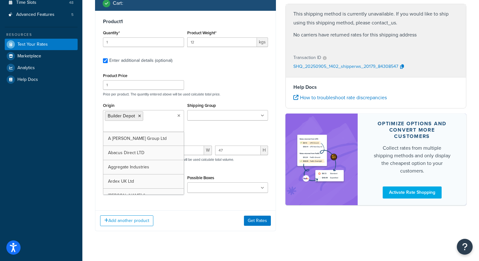
click at [231, 114] on input "Shipping Group" at bounding box center [217, 115] width 56 height 7
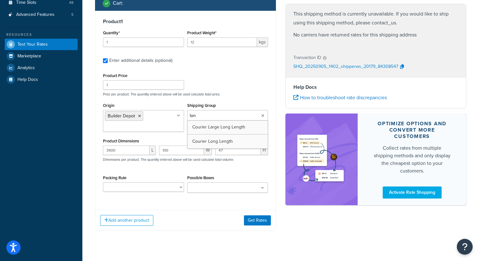
type input "long"
click at [275, 201] on div "Product 1 Quantity* 1 Product Weight* 12 kgs Enter additional details (optional…" at bounding box center [185, 108] width 180 height 194
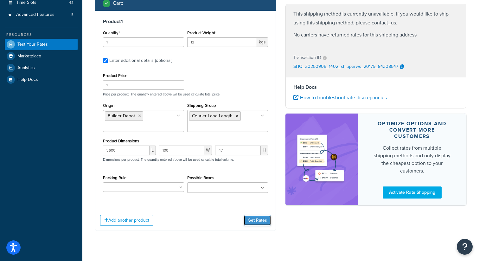
click at [255, 224] on button "Get Rates" at bounding box center [257, 220] width 27 height 10
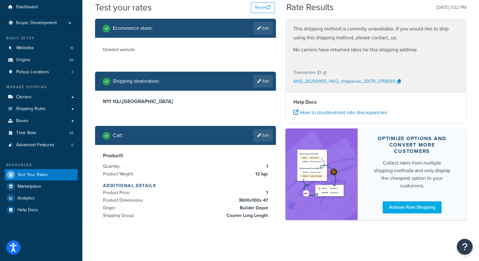
scroll to position [29, 0]
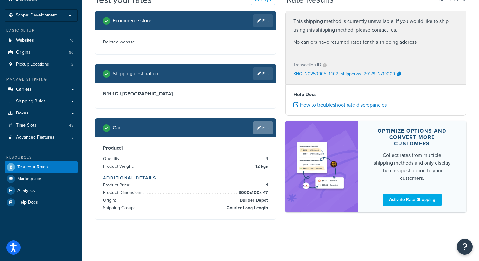
click at [266, 124] on link "Edit" at bounding box center [262, 127] width 19 height 13
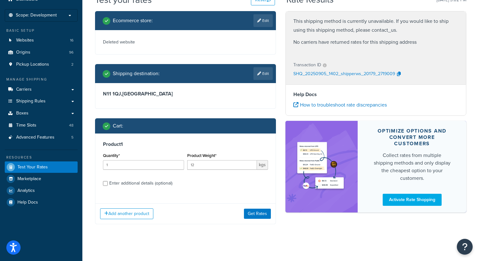
scroll to position [33, 0]
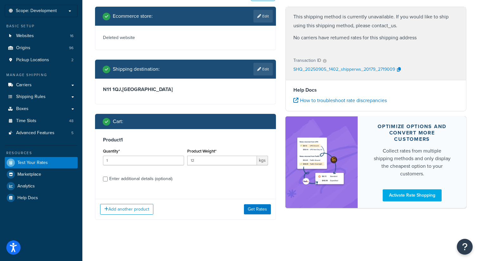
click at [123, 174] on div "Enter additional details (optional)" at bounding box center [140, 178] width 63 height 9
click at [108, 176] on input "Enter additional details (optional)" at bounding box center [105, 178] width 5 height 5
checkbox input "true"
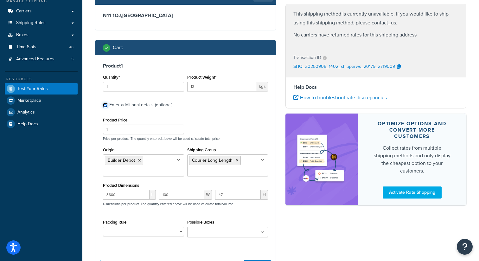
scroll to position [121, 0]
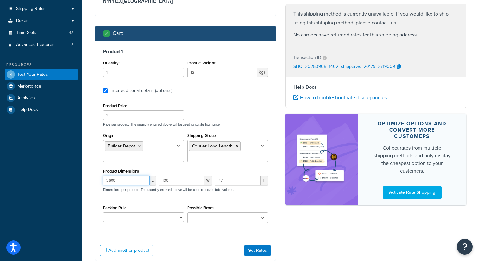
click at [120, 183] on input "3600" at bounding box center [126, 181] width 47 height 10
type input "2500"
click at [252, 250] on button "Get Rates" at bounding box center [257, 250] width 27 height 10
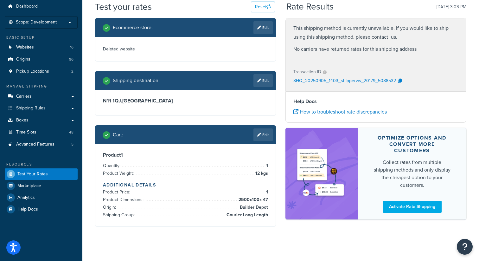
scroll to position [23, 0]
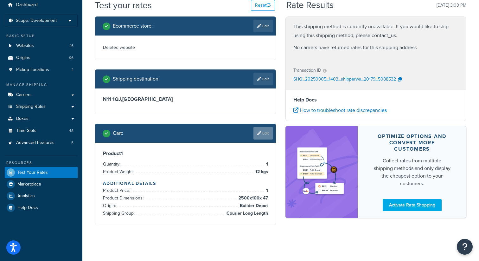
click at [264, 136] on link "Edit" at bounding box center [262, 133] width 19 height 13
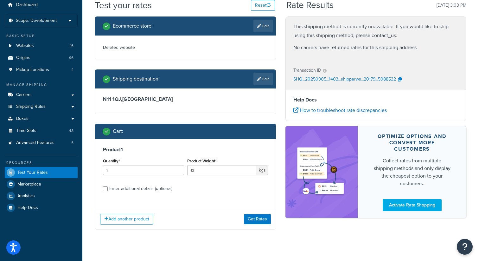
scroll to position [33, 0]
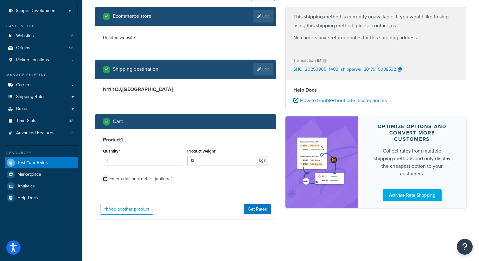
click at [105, 179] on input "Enter additional details (optional)" at bounding box center [105, 178] width 5 height 5
checkbox input "true"
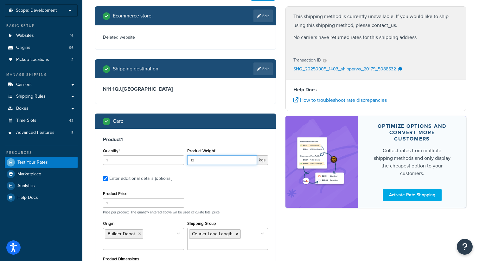
click at [198, 162] on input "12" at bounding box center [222, 160] width 70 height 10
type input "1"
click at [210, 176] on label "Enter additional details (optional)" at bounding box center [188, 178] width 159 height 10
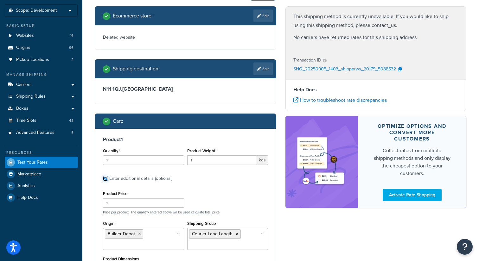
click at [108, 176] on input "Enter additional details (optional)" at bounding box center [105, 178] width 5 height 5
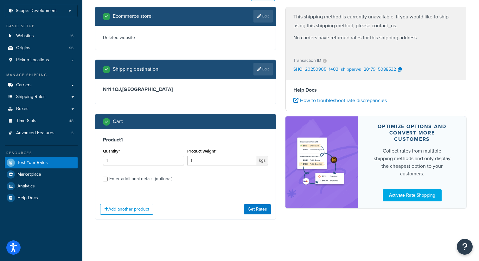
click at [136, 177] on div "Enter additional details (optional)" at bounding box center [140, 178] width 63 height 9
click at [108, 177] on input "Enter additional details (optional)" at bounding box center [105, 178] width 5 height 5
checkbox input "true"
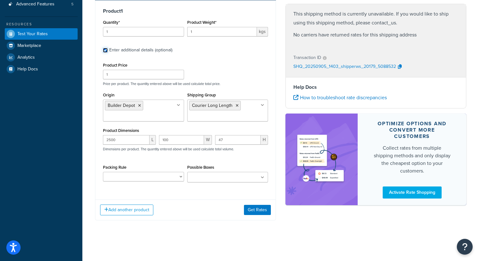
scroll to position [163, 0]
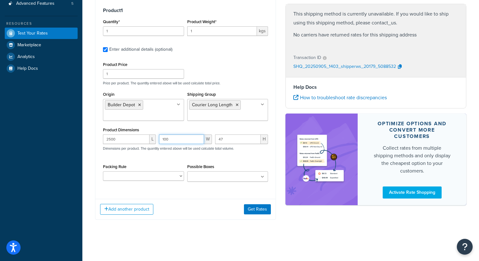
click at [166, 140] on input "100" at bounding box center [181, 139] width 45 height 10
type input "10"
click at [236, 139] on input "47" at bounding box center [238, 139] width 46 height 10
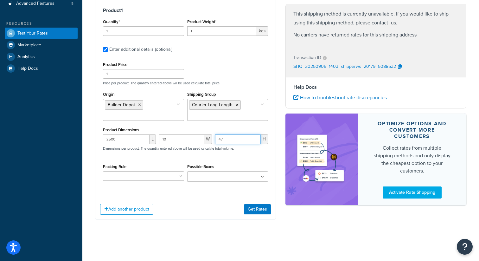
click at [236, 139] on input "47" at bounding box center [238, 139] width 46 height 10
type input "10"
click at [250, 210] on button "Get Rates" at bounding box center [257, 209] width 27 height 10
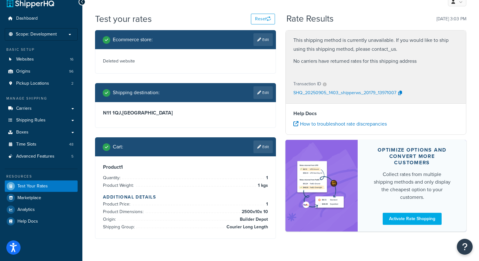
scroll to position [9, 0]
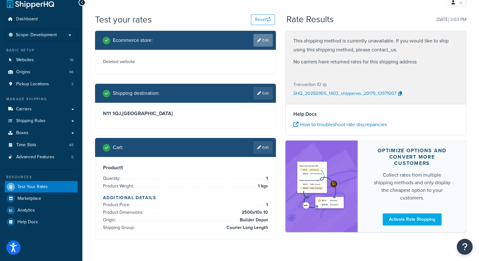
click at [265, 41] on link "Edit" at bounding box center [262, 40] width 19 height 13
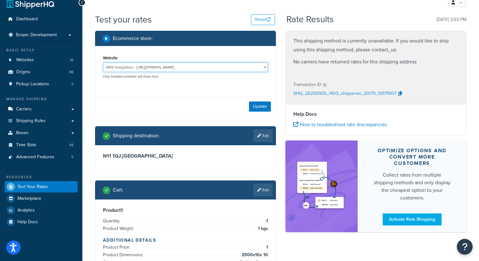
click at [155, 66] on select "AWS Integration - https://integration.builderdepot.co.uk Builder Depot - https:…" at bounding box center [185, 67] width 165 height 10
select select "ab8e8e3bab40c591e7fc3df68d82dd4f"
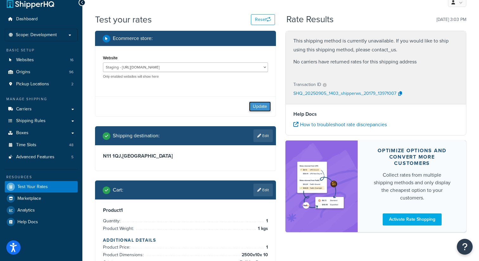
click at [266, 106] on button "Update" at bounding box center [260, 106] width 22 height 10
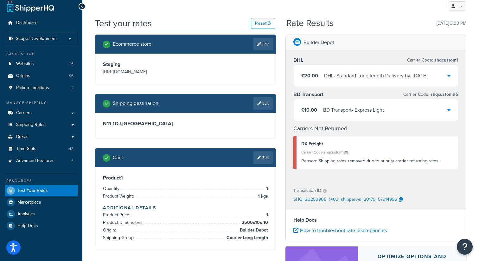
scroll to position [6, 0]
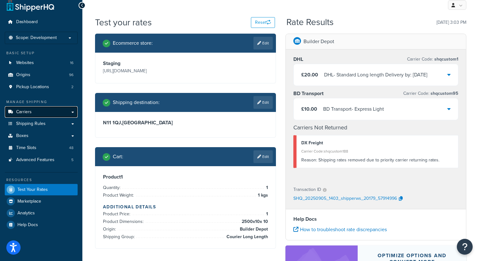
click at [32, 110] on link "Carriers" at bounding box center [41, 112] width 73 height 12
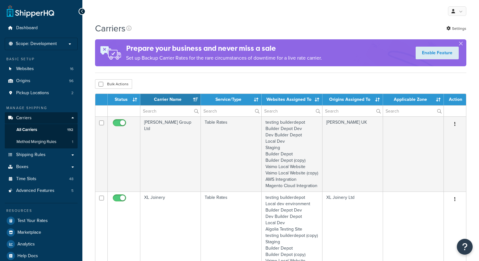
select select "15"
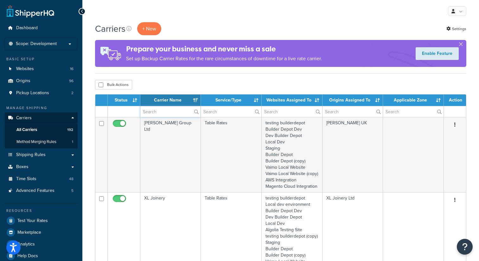
click at [161, 114] on input "text" at bounding box center [170, 111] width 60 height 11
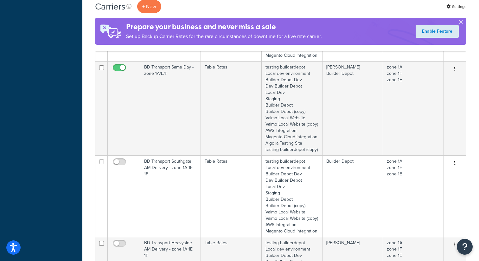
scroll to position [571, 0]
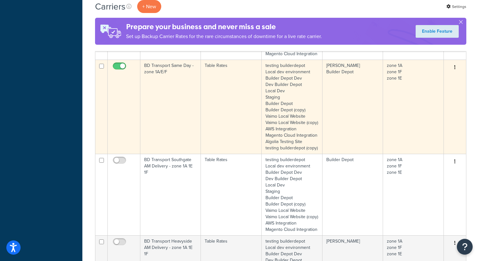
type input "1a"
click at [209, 143] on td "Table Rates" at bounding box center [231, 107] width 61 height 94
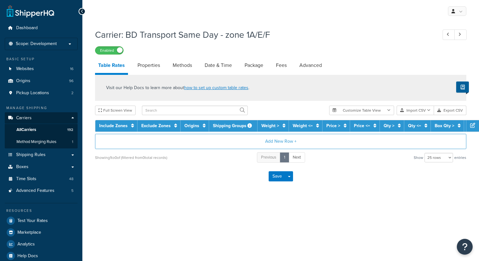
select select "25"
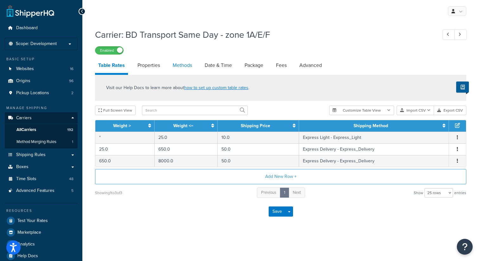
click at [180, 67] on link "Methods" at bounding box center [182, 65] width 26 height 15
select select "25"
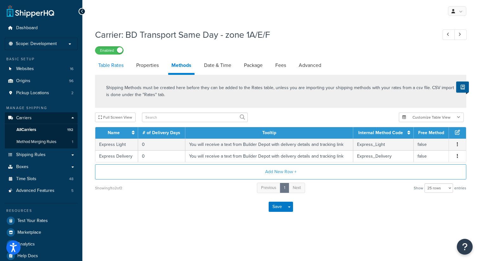
click at [122, 67] on link "Table Rates" at bounding box center [111, 65] width 32 height 15
select select "25"
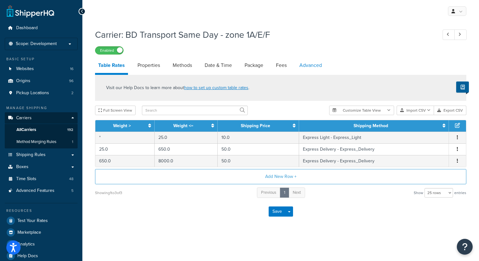
click at [303, 65] on link "Advanced" at bounding box center [310, 65] width 29 height 15
select select "false"
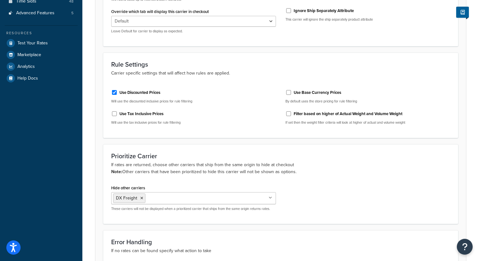
scroll to position [179, 0]
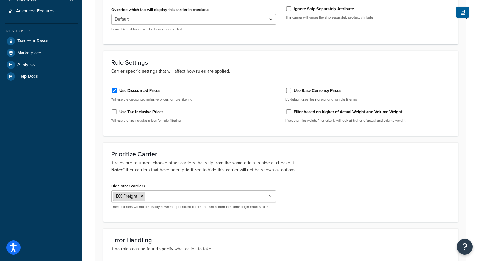
click at [142, 195] on icon at bounding box center [141, 196] width 3 height 4
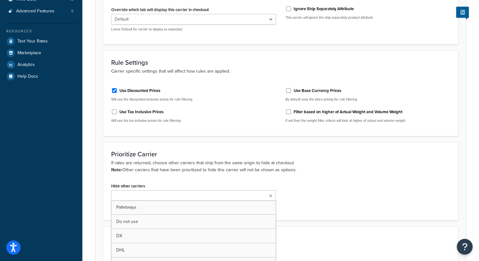
click at [187, 150] on div "Prioritize Carrier If rates are returned, choose other carriers that ship from …" at bounding box center [280, 181] width 355 height 78
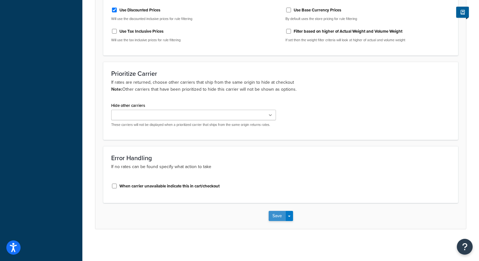
click at [275, 212] on button "Save" at bounding box center [277, 216] width 17 height 10
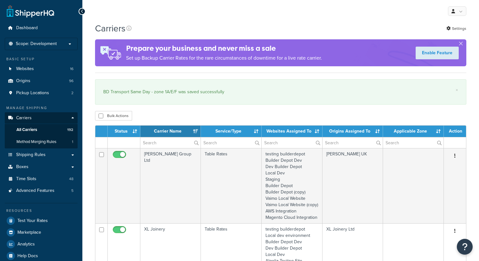
select select "15"
